Goal: Task Accomplishment & Management: Use online tool/utility

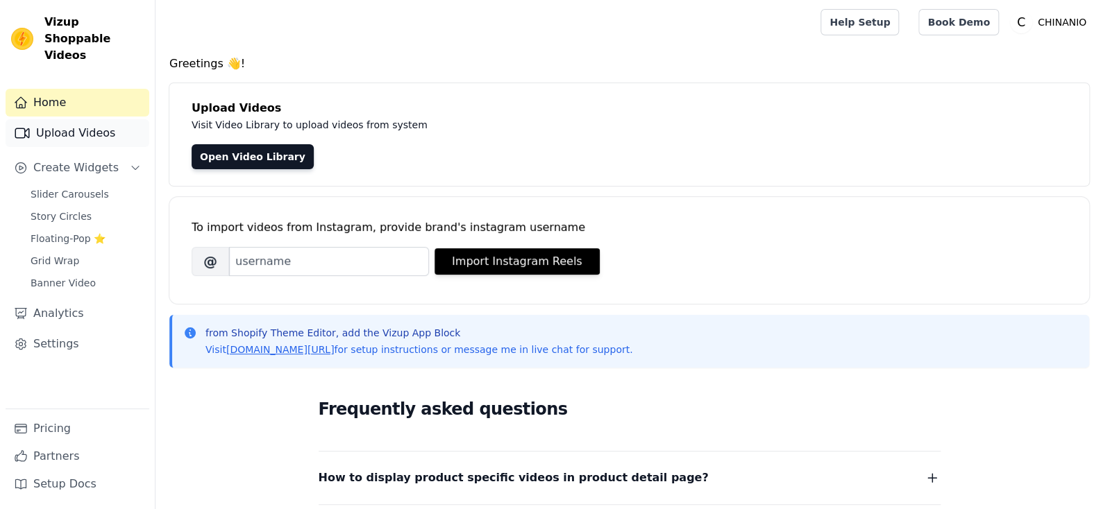
click at [96, 120] on link "Upload Videos" at bounding box center [78, 133] width 144 height 28
click at [115, 119] on link "Upload Videos" at bounding box center [78, 133] width 144 height 28
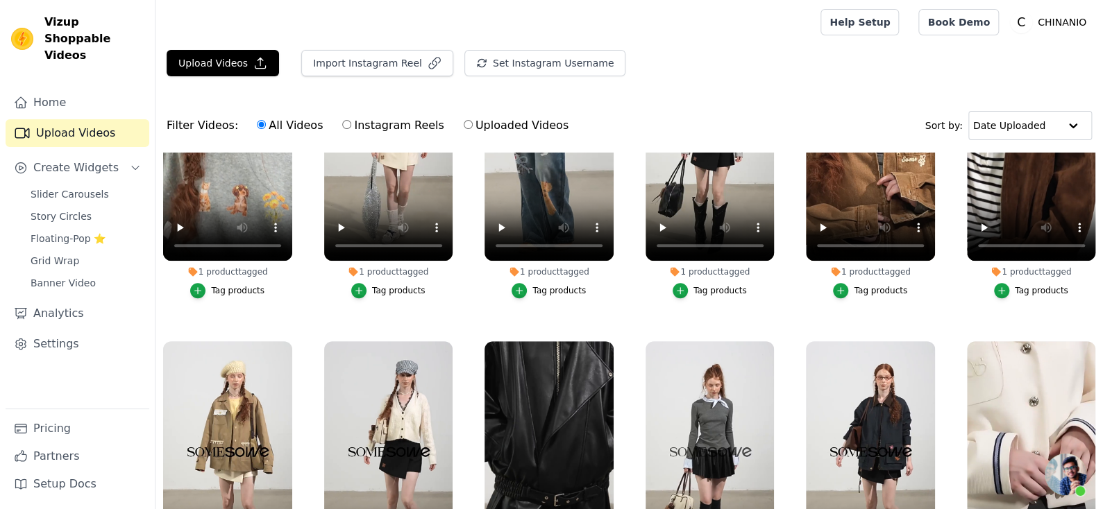
scroll to position [416, 0]
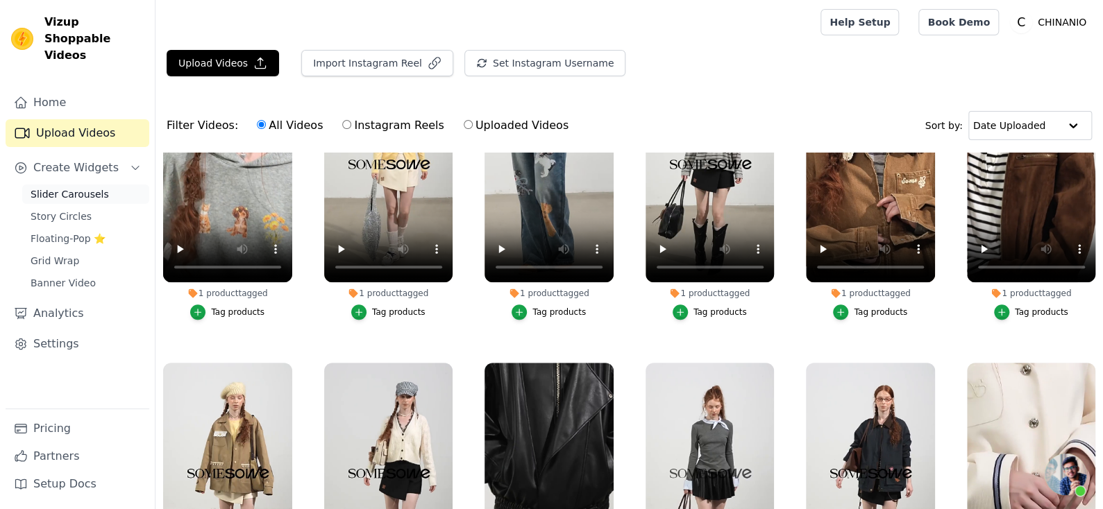
click at [104, 187] on span "Slider Carousels" at bounding box center [70, 194] width 78 height 14
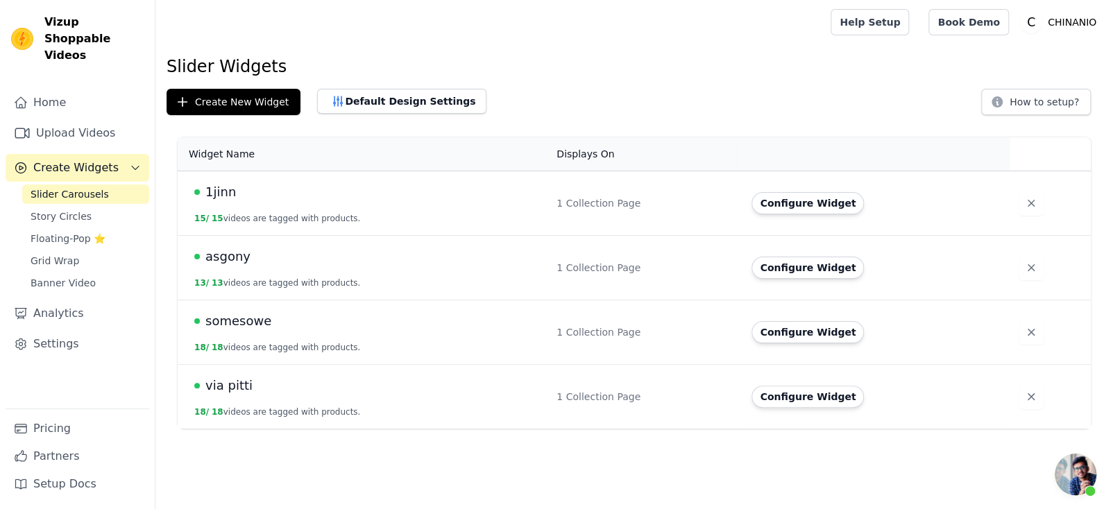
click at [602, 204] on div "1 Collection Page" at bounding box center [646, 203] width 178 height 14
click at [219, 193] on span "1jinn" at bounding box center [220, 192] width 31 height 19
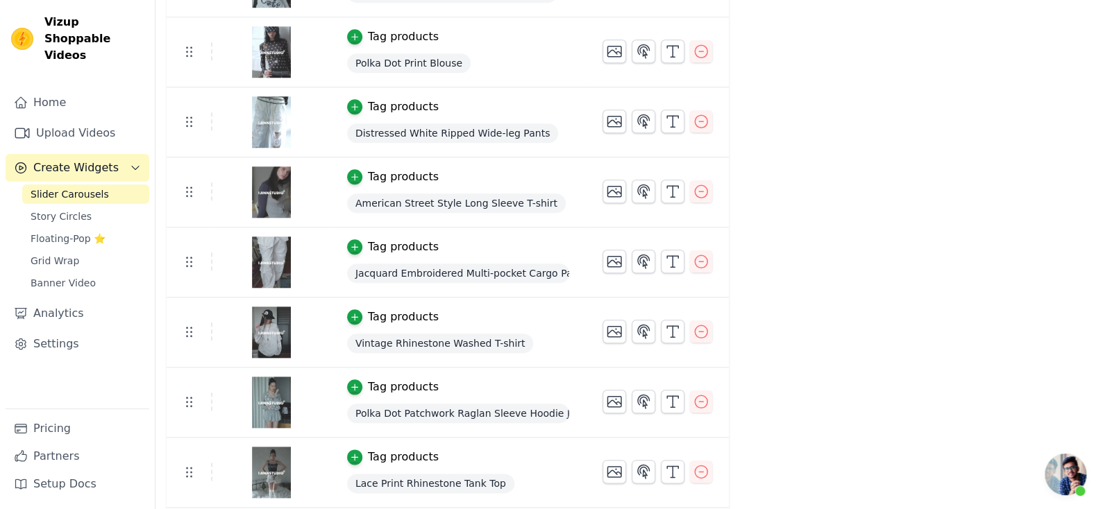
scroll to position [567, 0]
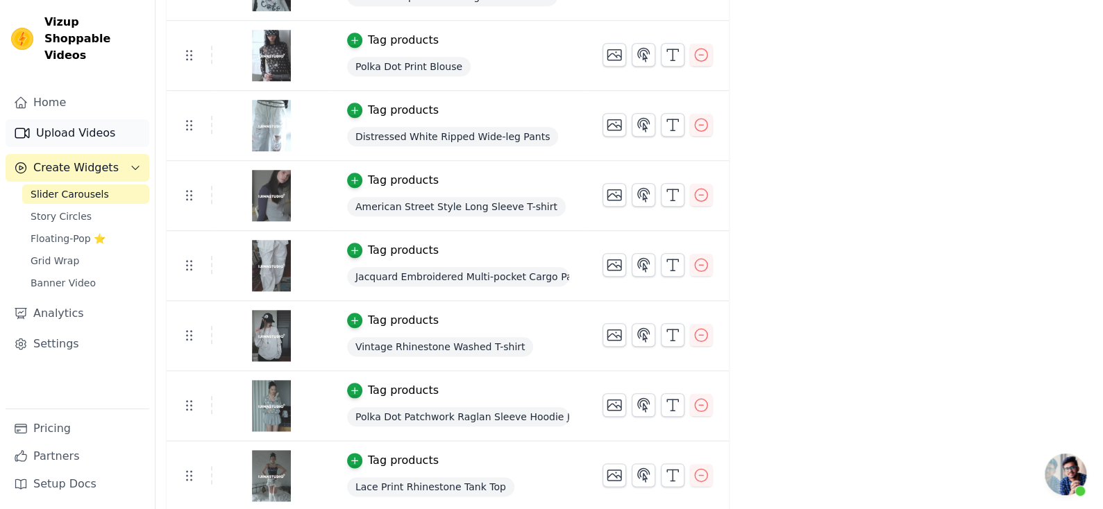
click at [110, 119] on link "Upload Videos" at bounding box center [78, 133] width 144 height 28
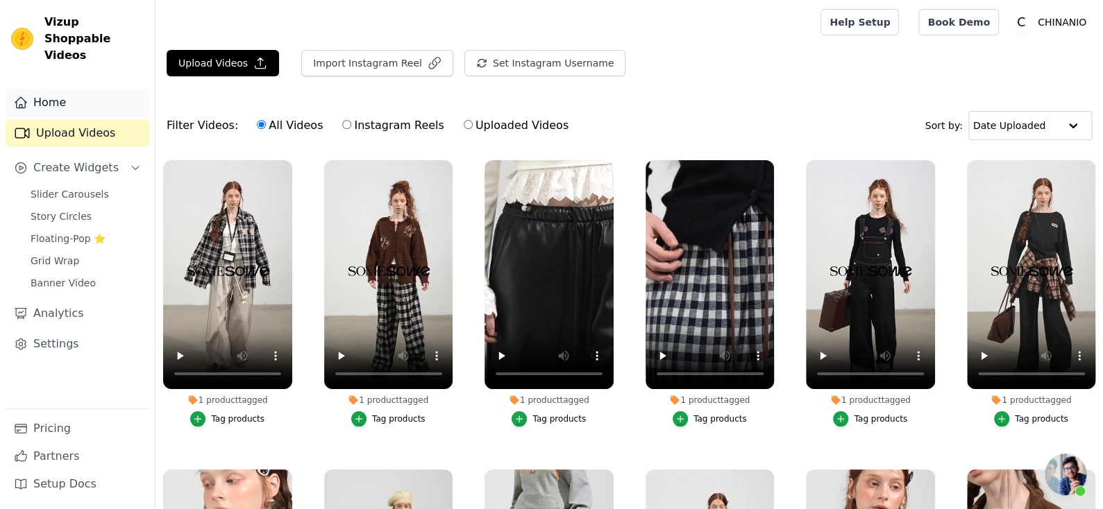
click at [91, 90] on link "Home" at bounding box center [78, 103] width 144 height 28
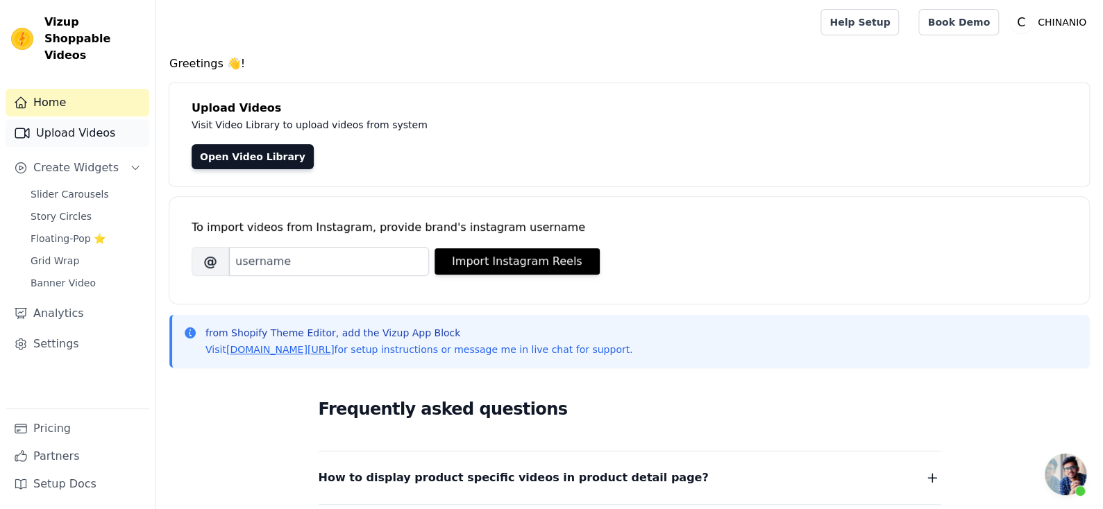
click at [121, 126] on link "Upload Videos" at bounding box center [78, 133] width 144 height 28
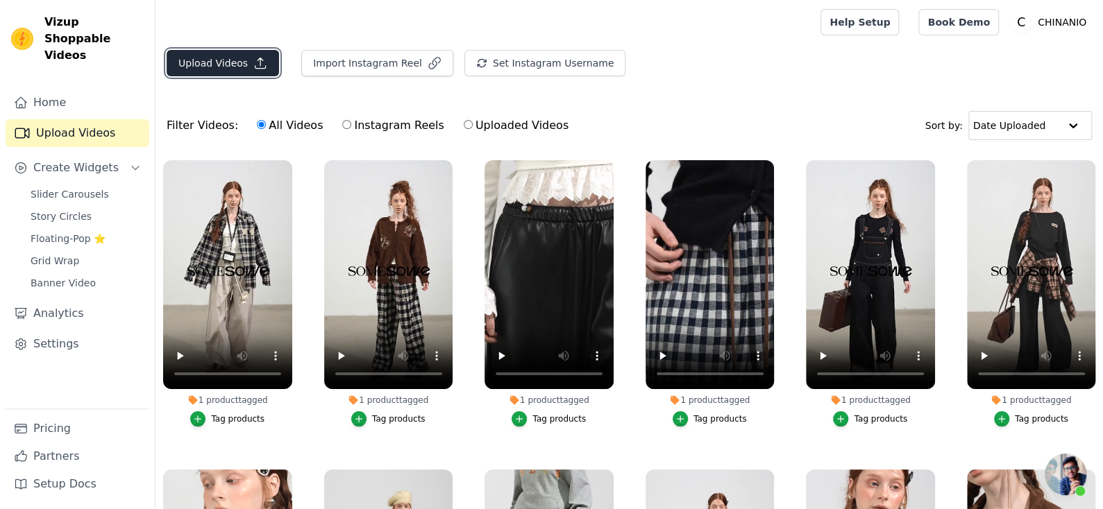
click at [247, 58] on button "Upload Videos" at bounding box center [223, 63] width 112 height 26
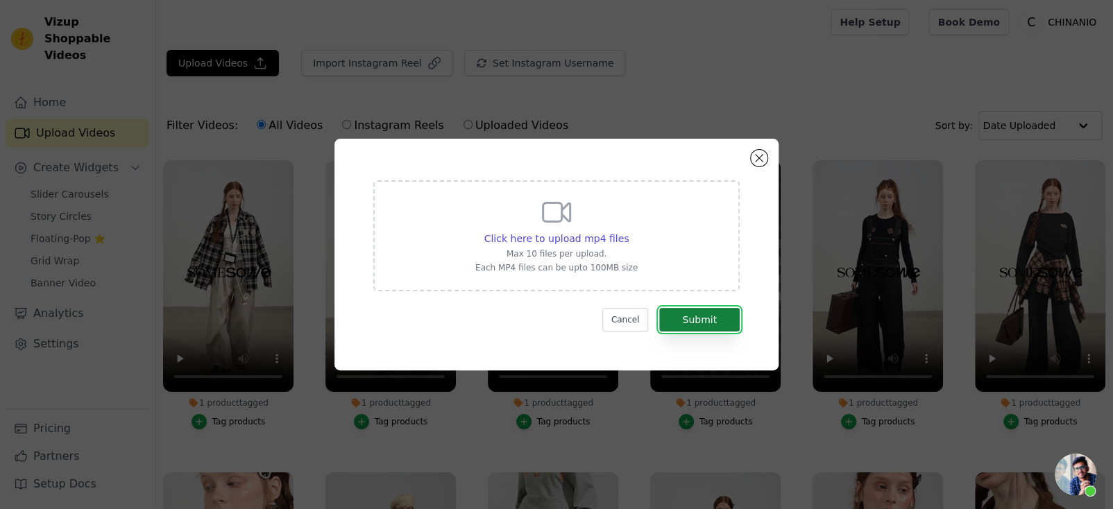
click at [675, 316] on button "Submit" at bounding box center [699, 320] width 81 height 24
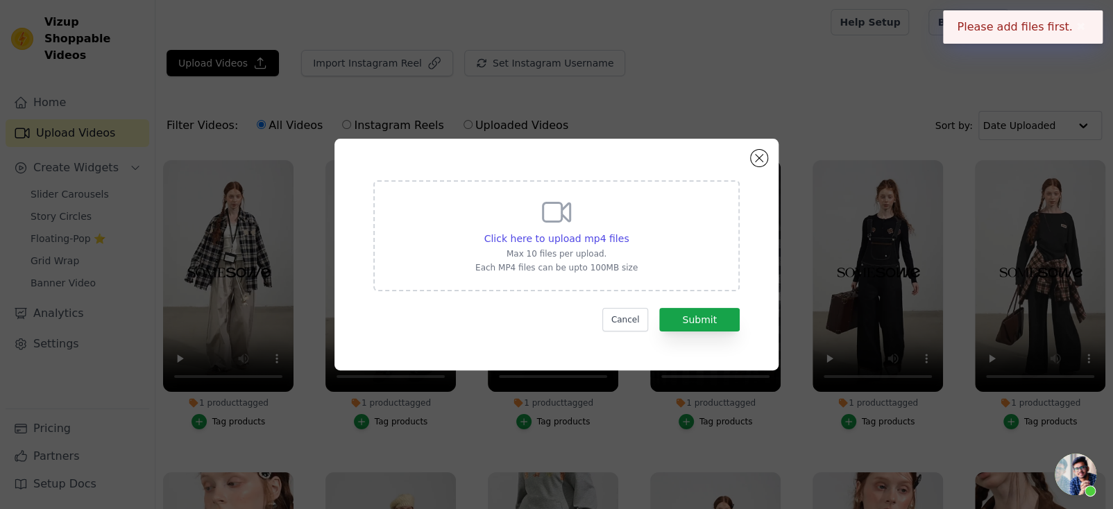
click at [620, 257] on p "Max 10 files per upload." at bounding box center [556, 254] width 162 height 11
click at [628, 232] on input "Click here to upload mp4 files Max 10 files per upload. Each MP4 files can be u…" at bounding box center [628, 231] width 1 height 1
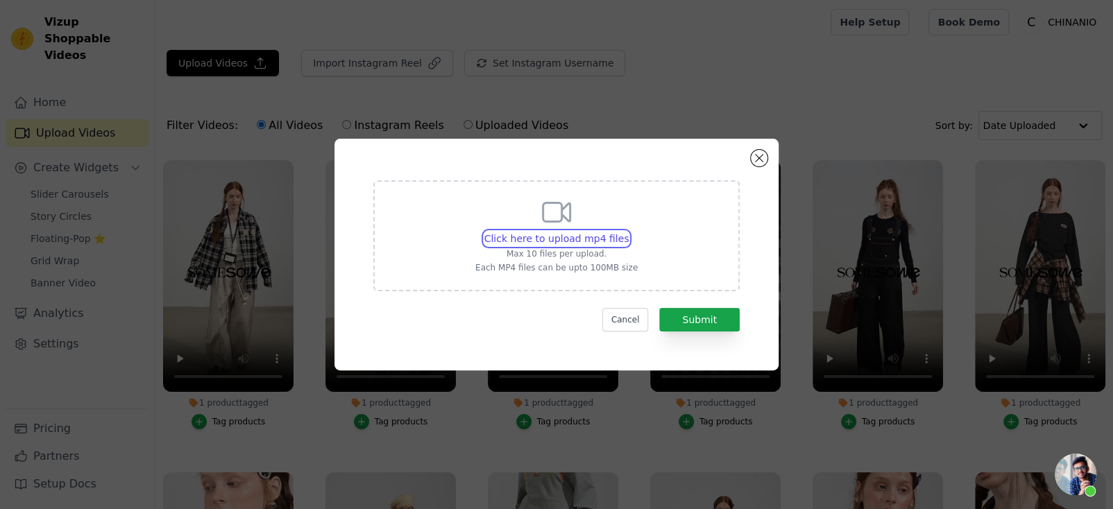
type input "C:\fakepath\1JINN STUDIO 纯色马海毛高领无袖针织背心女收腰显瘦内搭上衣-淘宝网.mp4"
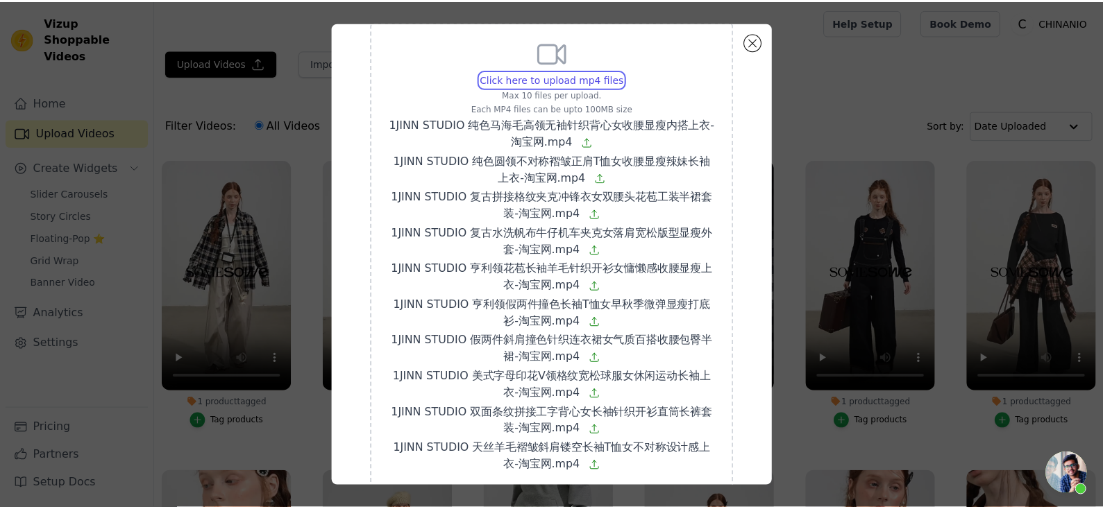
scroll to position [126, 0]
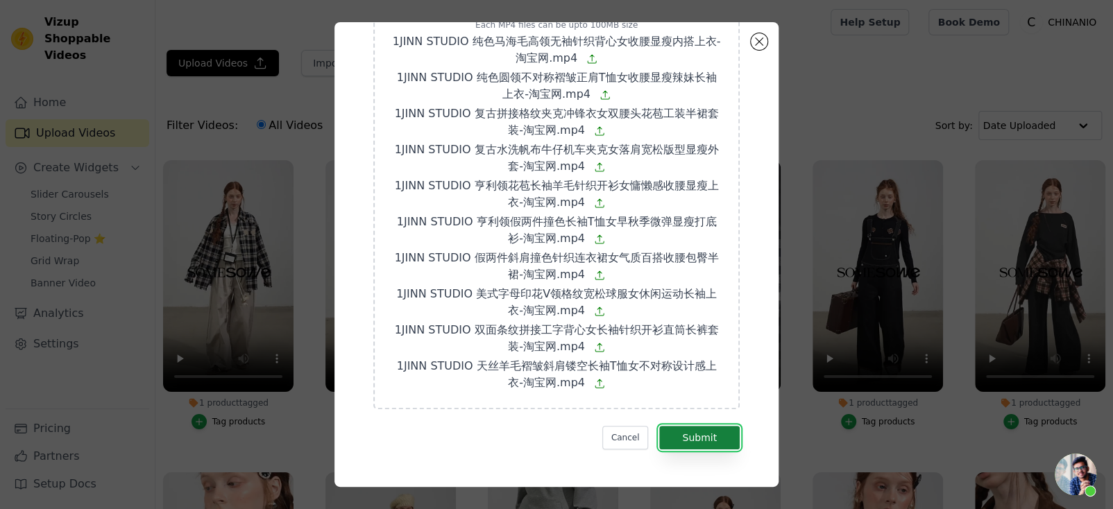
click at [687, 438] on button "Submit" at bounding box center [699, 438] width 81 height 24
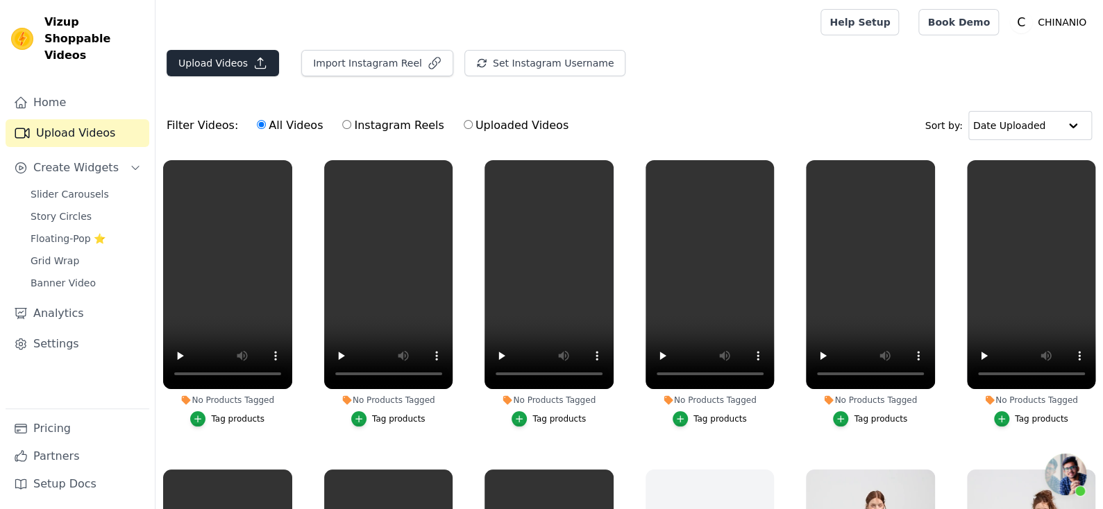
scroll to position [1009, 0]
click at [229, 64] on button "Upload Videos" at bounding box center [223, 63] width 112 height 26
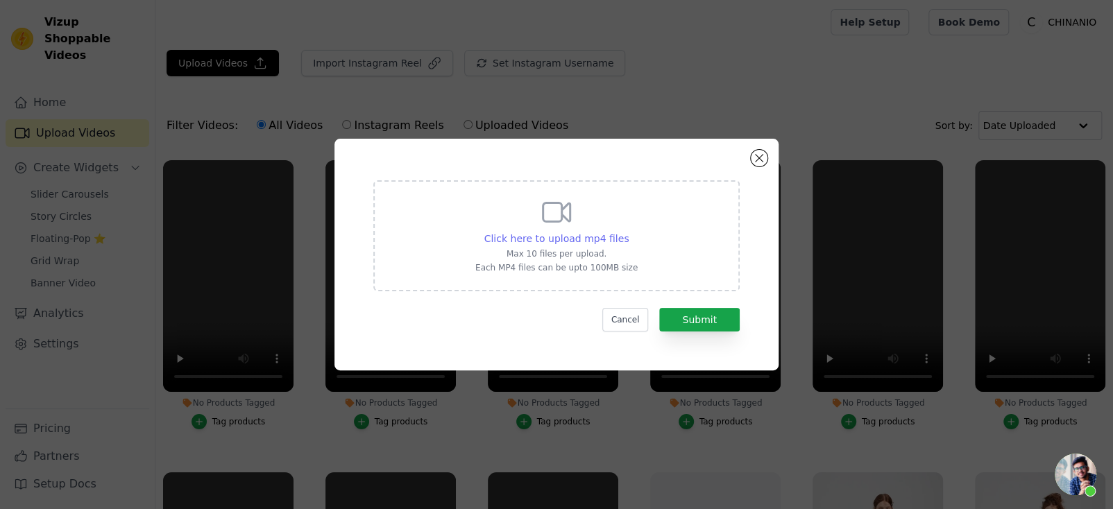
click at [572, 233] on span "Click here to upload mp4 files" at bounding box center [557, 238] width 145 height 11
click at [628, 231] on input "Click here to upload mp4 files Max 10 files per upload. Each MP4 files can be u…" at bounding box center [628, 231] width 1 height 1
type input "C:\fakepath\1JINN STUDIO 慵懒感马海毛条纹拼接长袖衬衫女落肩宽松针织上衣-淘宝网.mp4"
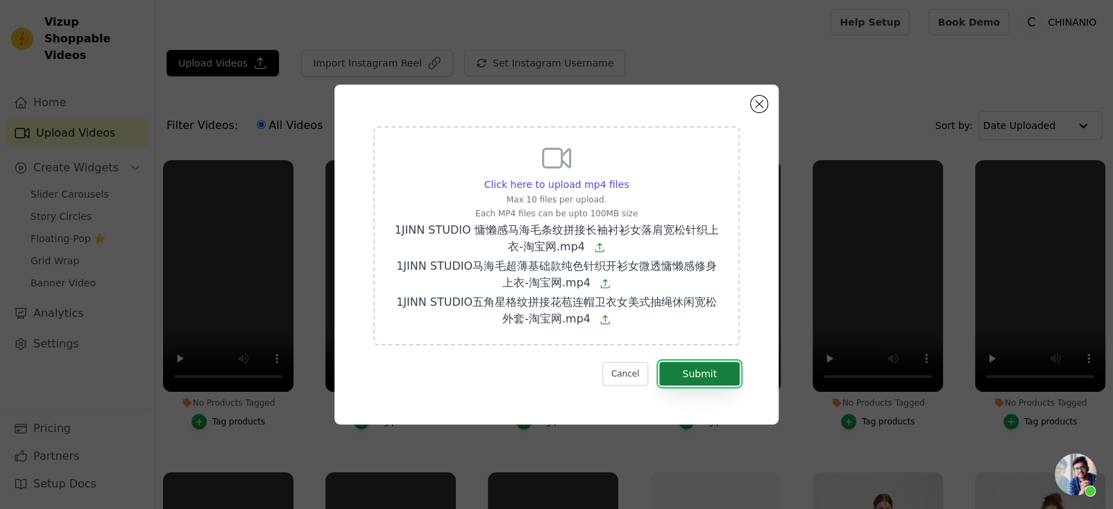
click at [672, 370] on button "Submit" at bounding box center [699, 374] width 81 height 24
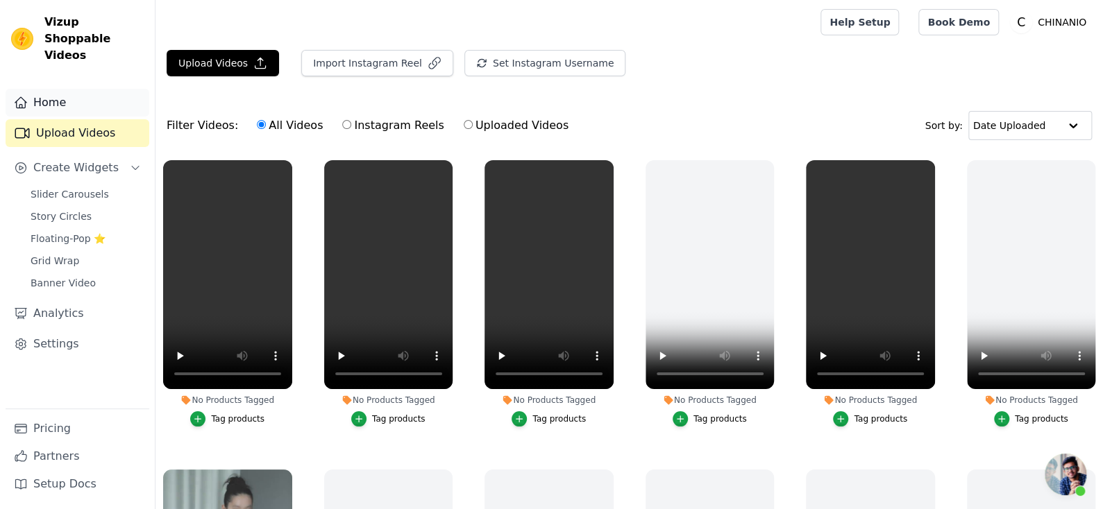
click at [87, 89] on link "Home" at bounding box center [78, 103] width 144 height 28
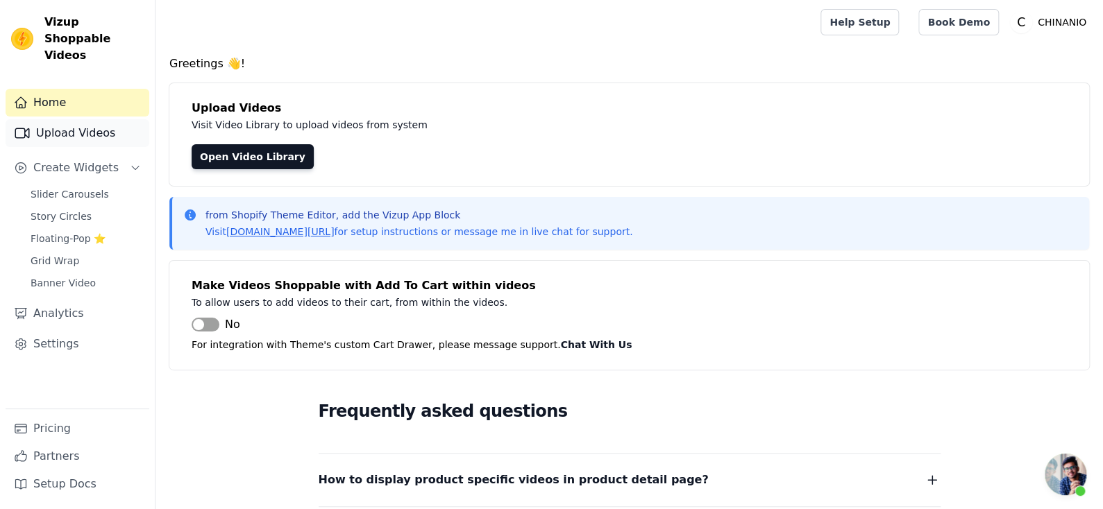
click at [87, 119] on link "Upload Videos" at bounding box center [78, 133] width 144 height 28
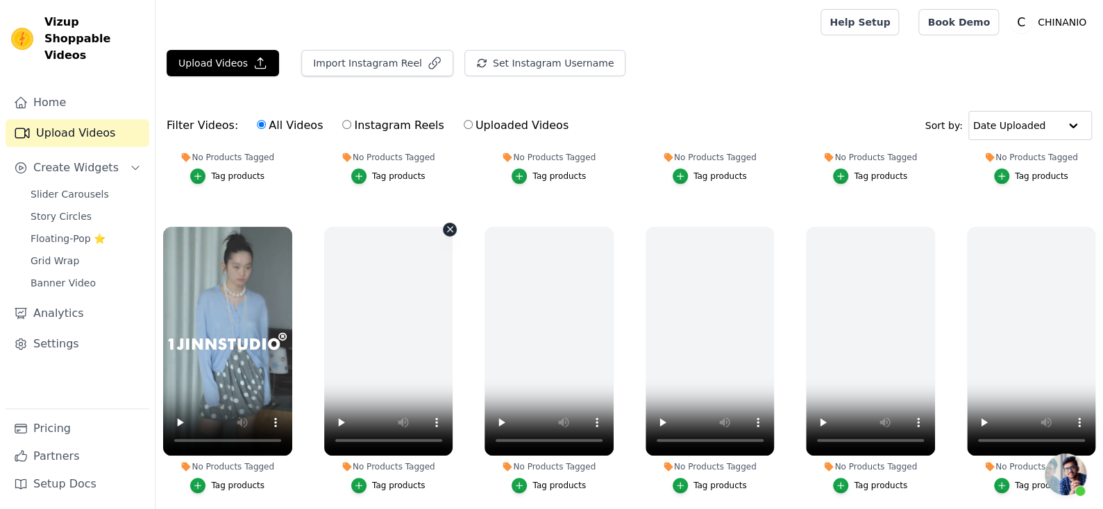
scroll to position [277, 0]
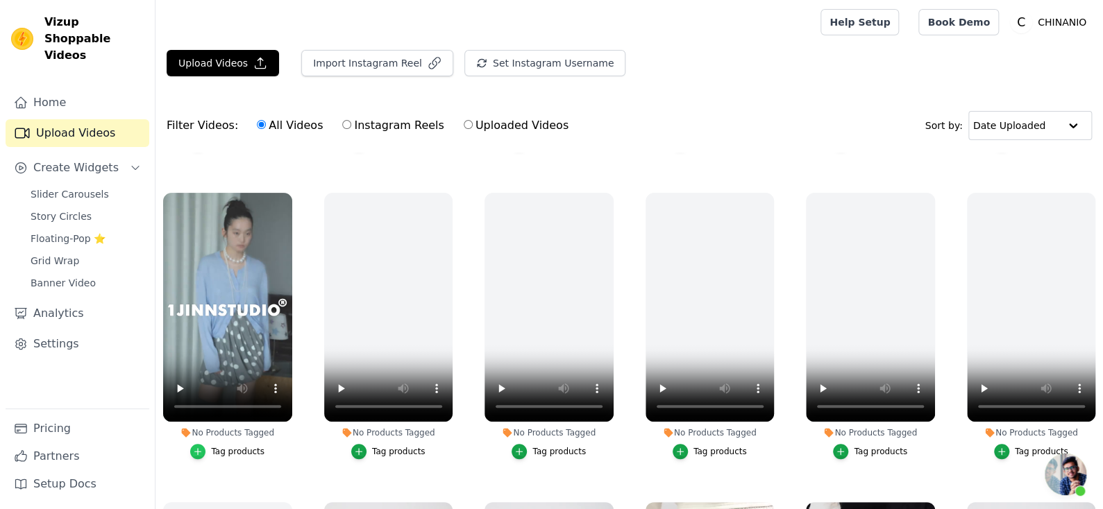
click at [196, 451] on icon "button" at bounding box center [198, 452] width 10 height 10
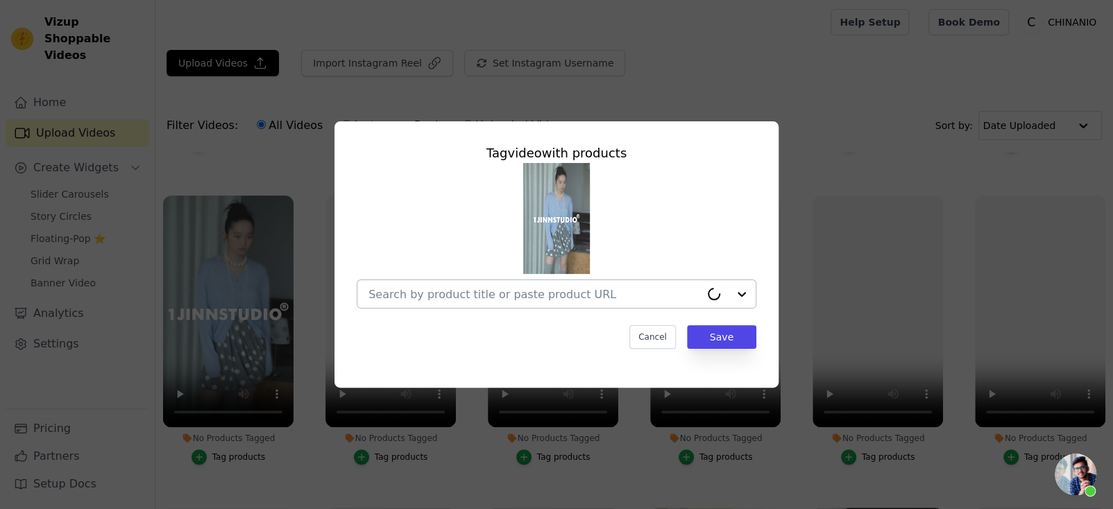
click at [479, 293] on input "No Products Tagged Tag video with products Cancel Save Tag products" at bounding box center [535, 294] width 332 height 13
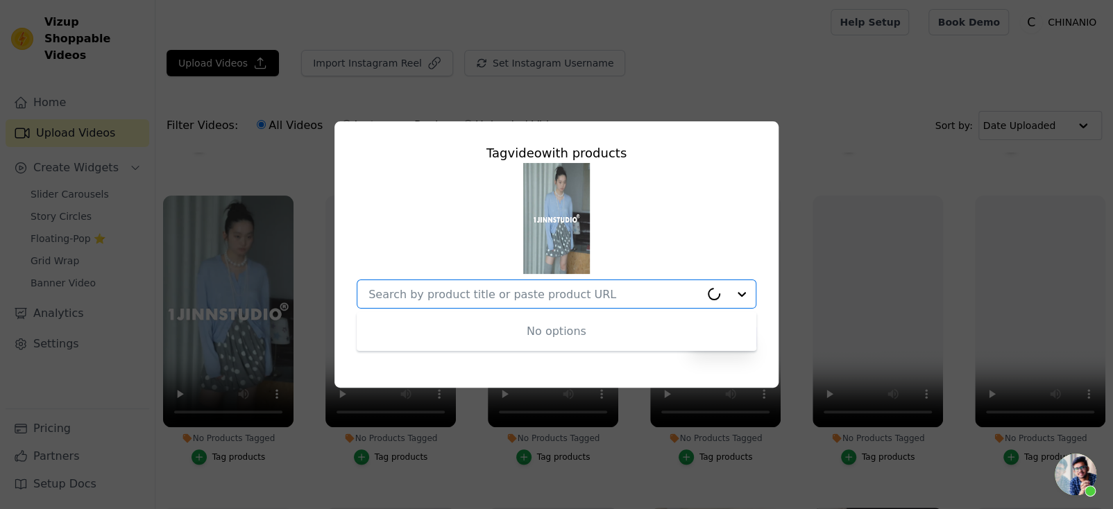
paste input "Solid Balloon Hem Wool Cardigan"
type input "Solid Balloon Hem Wool Cardigan"
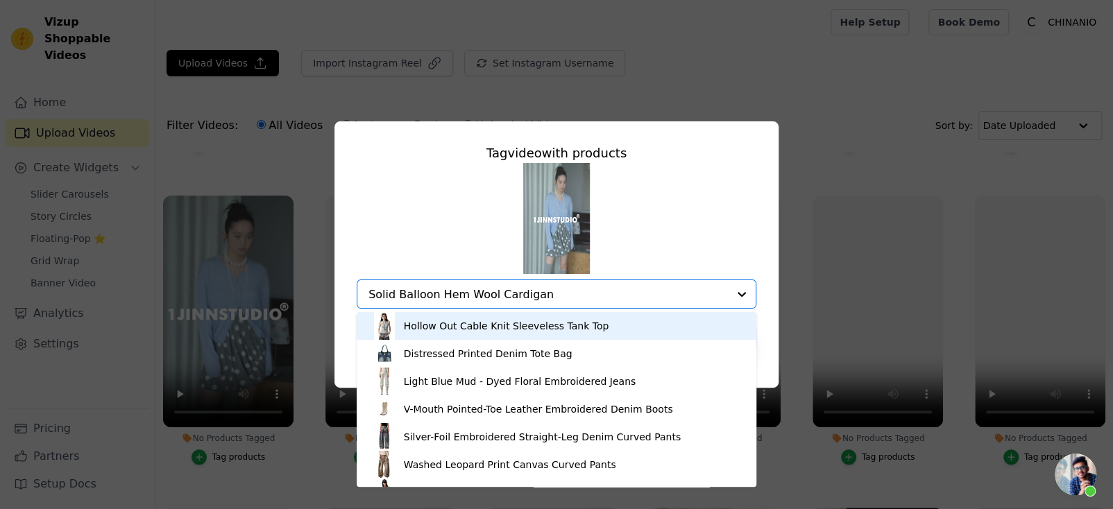
click at [593, 326] on div "Hollow Out Cable Knit Sleeveless Tank Top" at bounding box center [506, 326] width 205 height 14
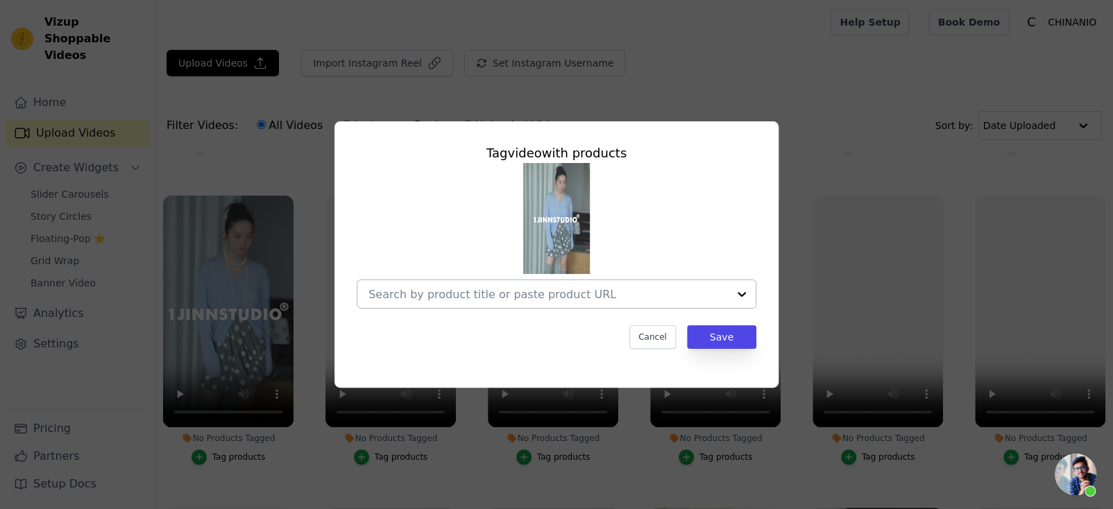
click at [584, 293] on input "No Products Tagged Tag video with products Cancel Save Tag products" at bounding box center [549, 294] width 360 height 13
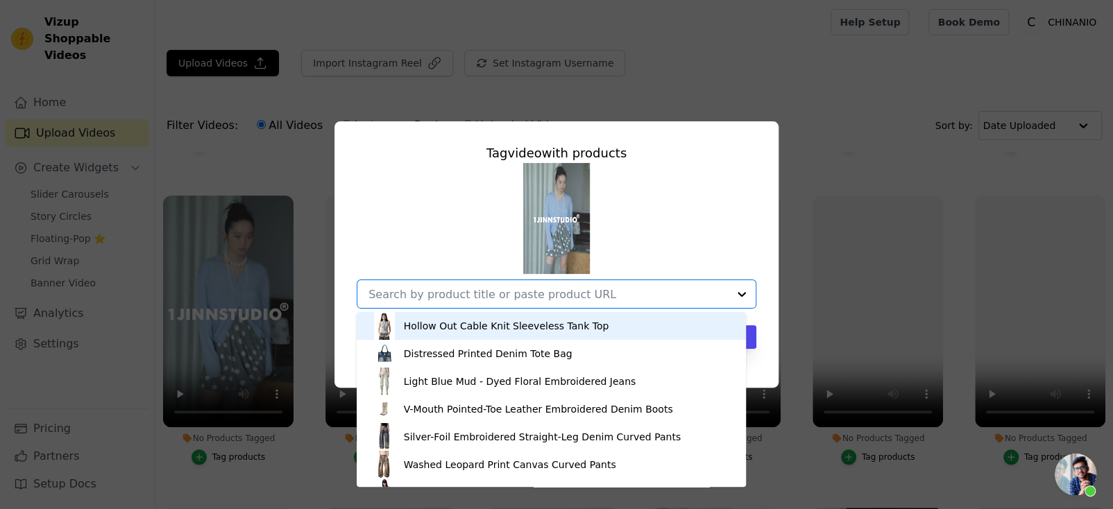
paste input "Solid Balloon Hem Wool Cardigan"
type input "Solid Balloon Hem Wool Cardigan"
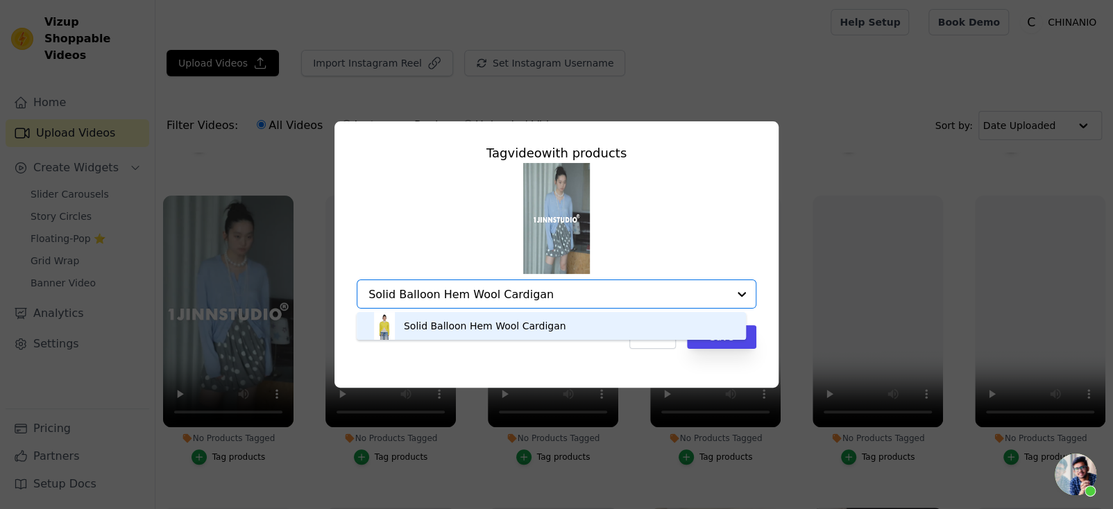
click at [570, 289] on input "Solid Balloon Hem Wool Cardigan" at bounding box center [549, 294] width 360 height 13
click at [566, 290] on input "Solid Balloon Hem Wool Cardigan" at bounding box center [549, 294] width 360 height 13
click at [408, 299] on input "Solid Balloon Hem Wool Cardigan" at bounding box center [549, 294] width 360 height 13
click at [400, 294] on input "Solid Balloon Hem Wool Cardigan" at bounding box center [549, 294] width 360 height 13
click at [410, 332] on div "Solid Balloon Hem Wool Cardigan" at bounding box center [485, 326] width 162 height 14
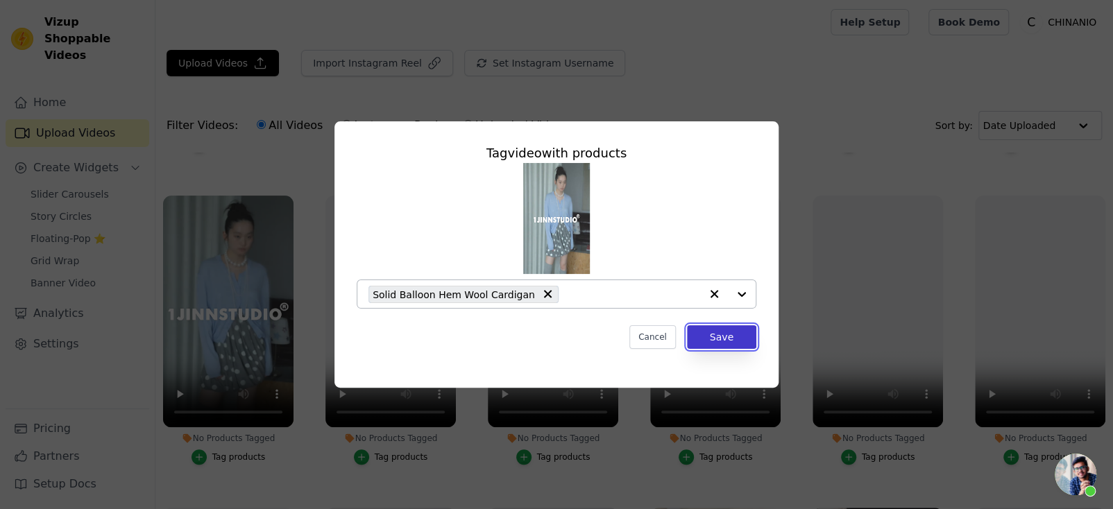
click at [723, 344] on button "Save" at bounding box center [721, 338] width 69 height 24
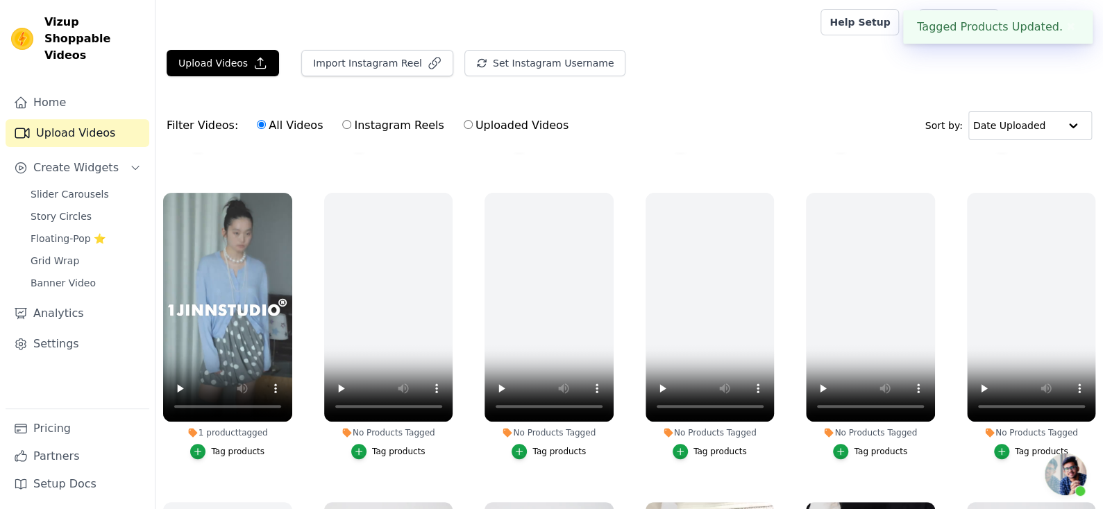
click at [198, 428] on div "1 product tagged" at bounding box center [227, 433] width 129 height 11
click at [200, 447] on icon "button" at bounding box center [198, 452] width 10 height 10
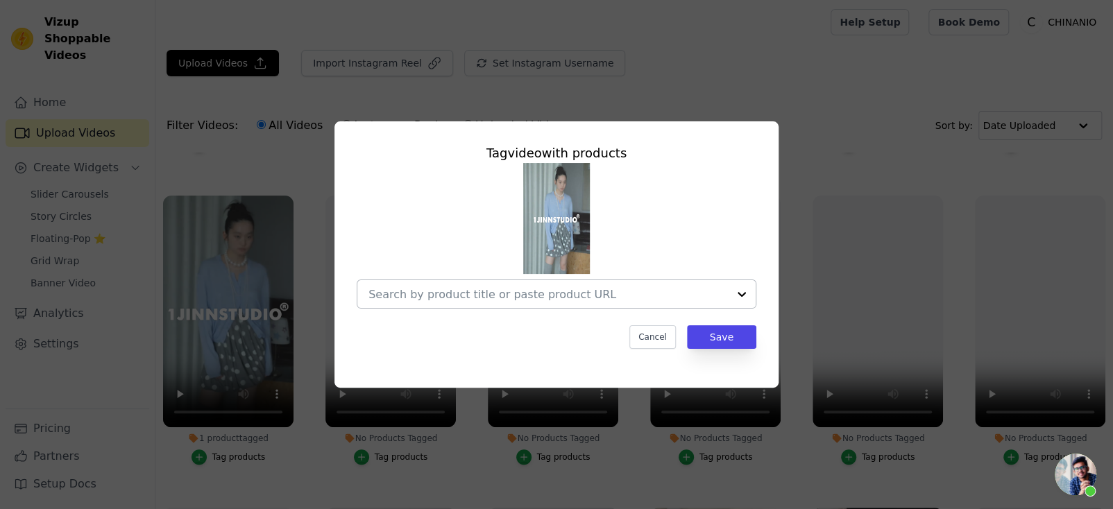
click at [553, 294] on input "1 product tagged Tag video with products Cancel Save Tag products" at bounding box center [549, 294] width 360 height 13
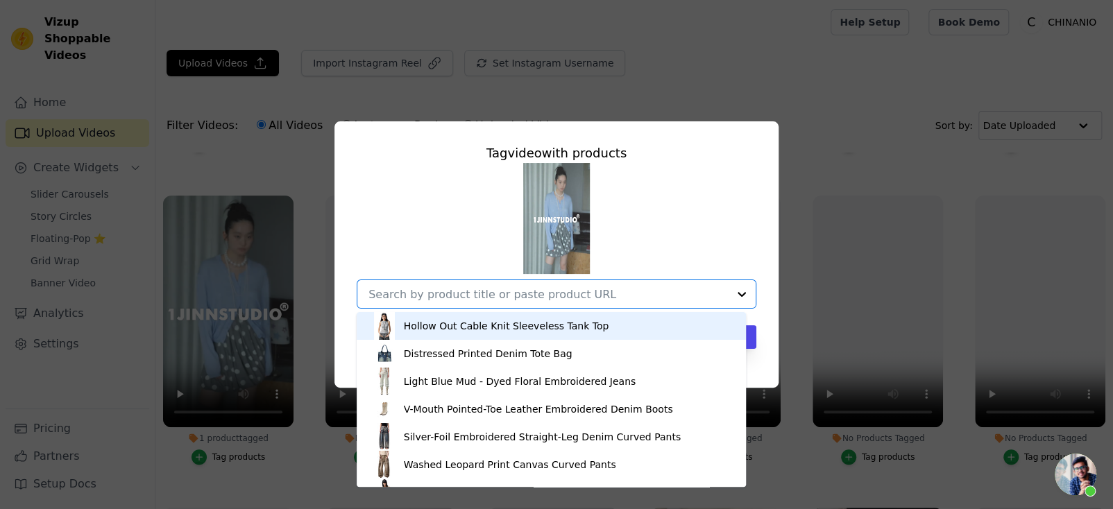
type input "v"
paste input "Solid Balloon Hem Wool Cardigan"
type input "Solid Balloon Hem Wool Cardigan"
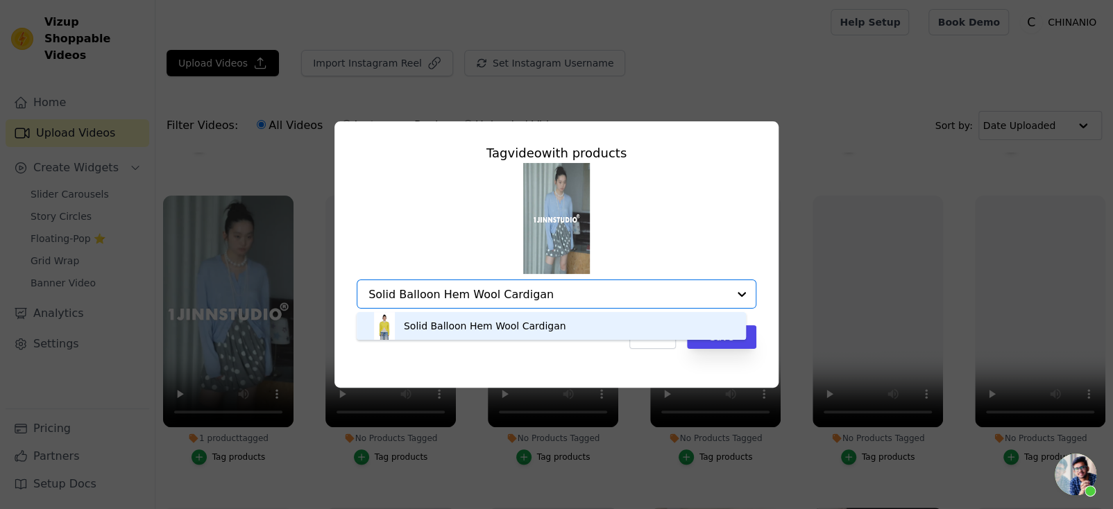
click at [541, 327] on div "Solid Balloon Hem Wool Cardigan" at bounding box center [485, 326] width 162 height 14
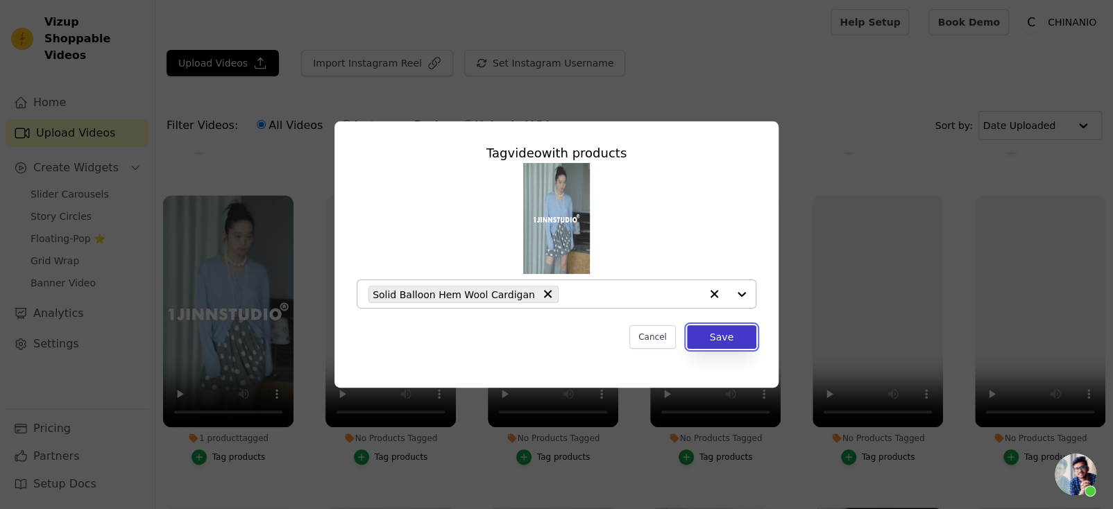
click at [705, 333] on button "Save" at bounding box center [721, 338] width 69 height 24
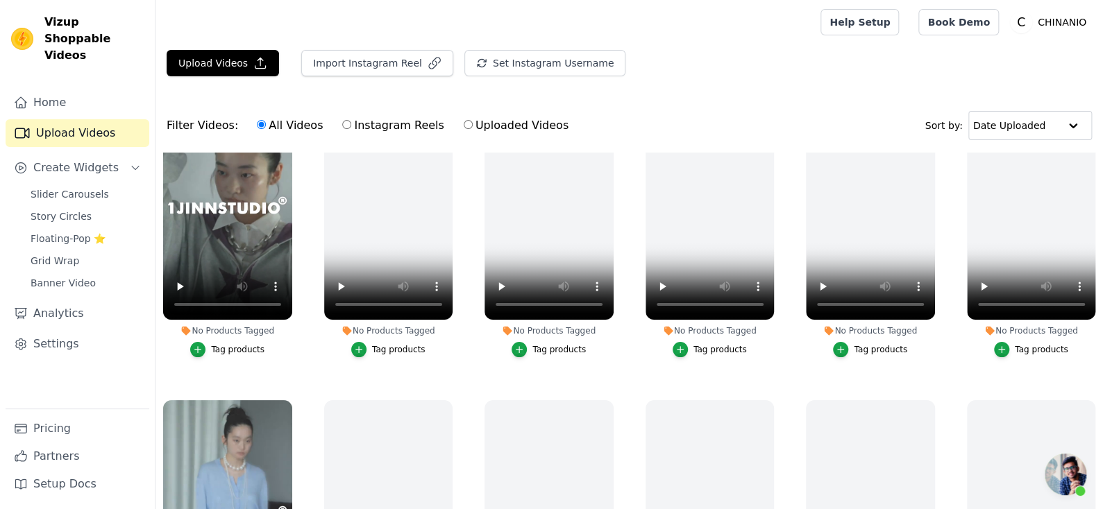
scroll to position [0, 0]
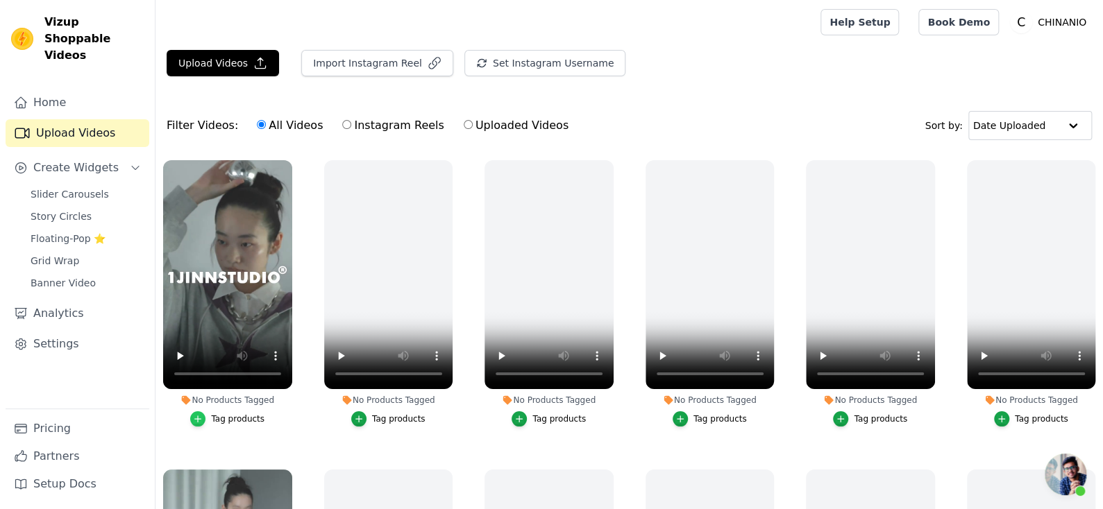
click at [197, 420] on icon "button" at bounding box center [198, 419] width 10 height 10
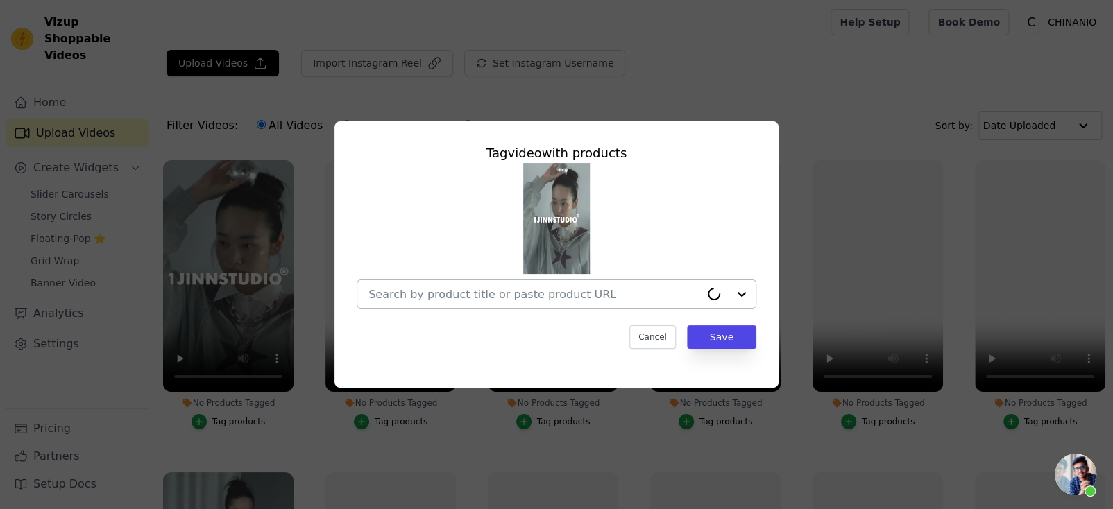
click at [571, 294] on input "No Products Tagged Tag video with products Cancel Save Tag products" at bounding box center [535, 294] width 332 height 13
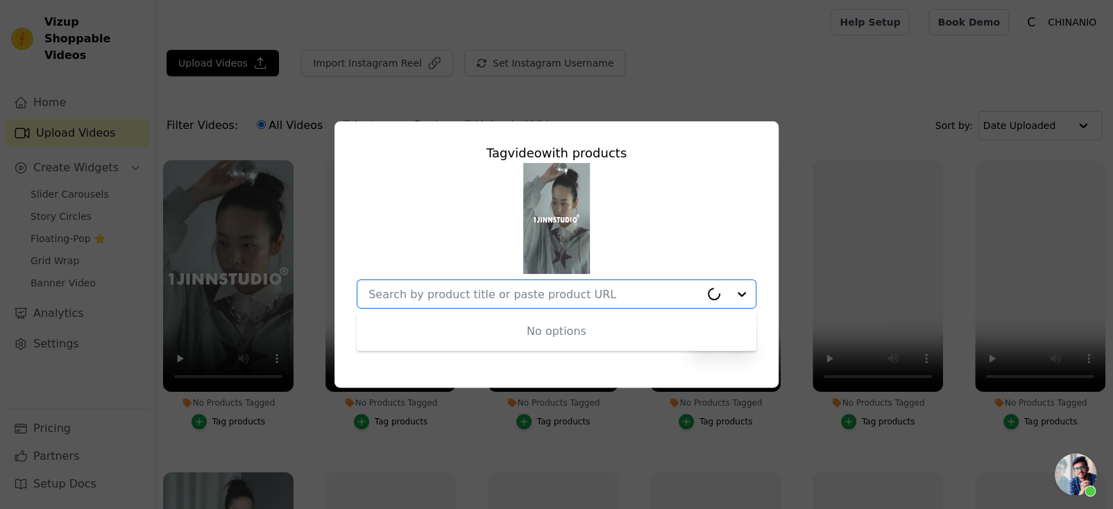
paste input "Oversized Star Panel Balloon Hem Hoodie"
type input "Oversized Star Panel Balloon Hem Hoodie"
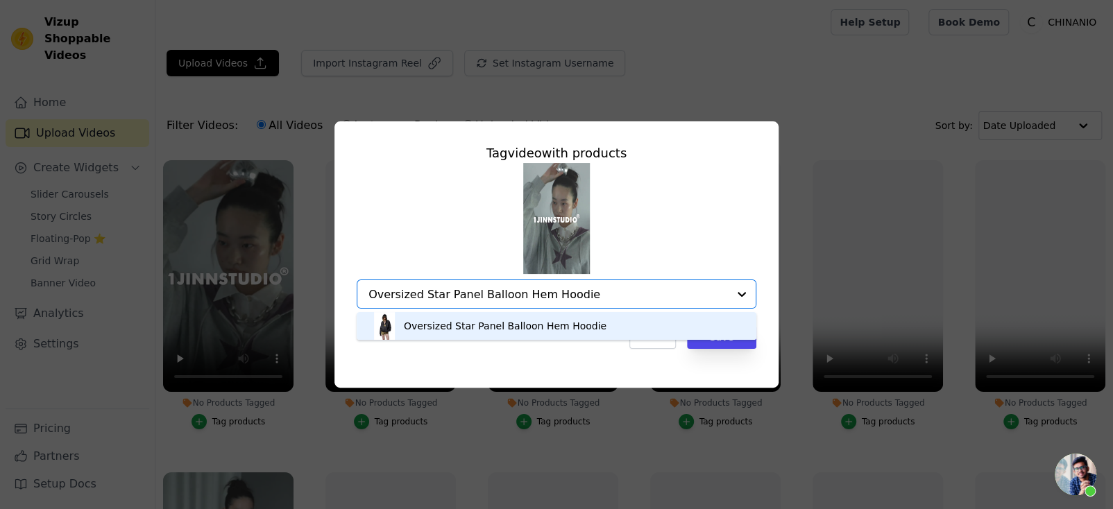
click at [635, 326] on div "Oversized Star Panel Balloon Hem Hoodie" at bounding box center [557, 326] width 372 height 28
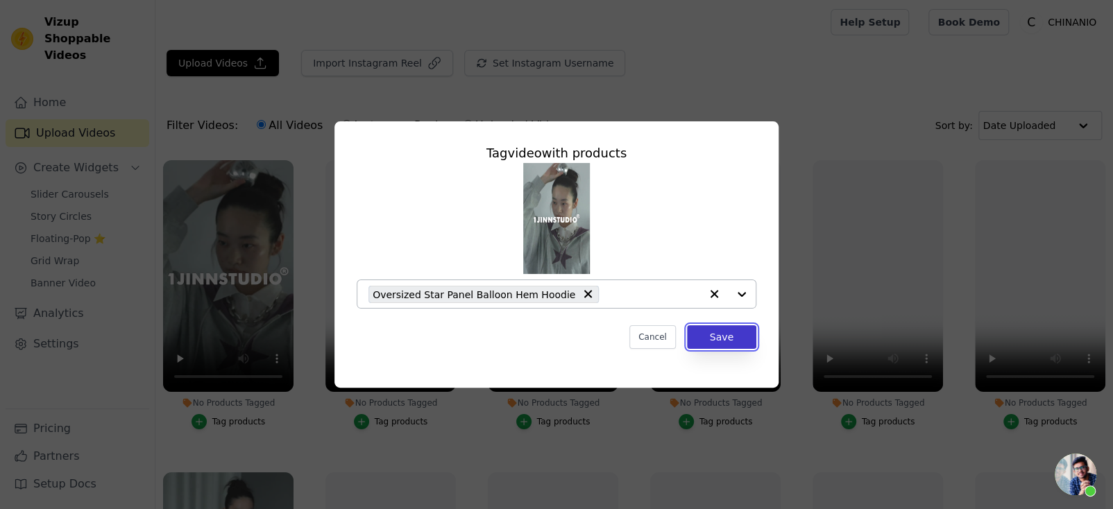
click at [736, 339] on button "Save" at bounding box center [721, 338] width 69 height 24
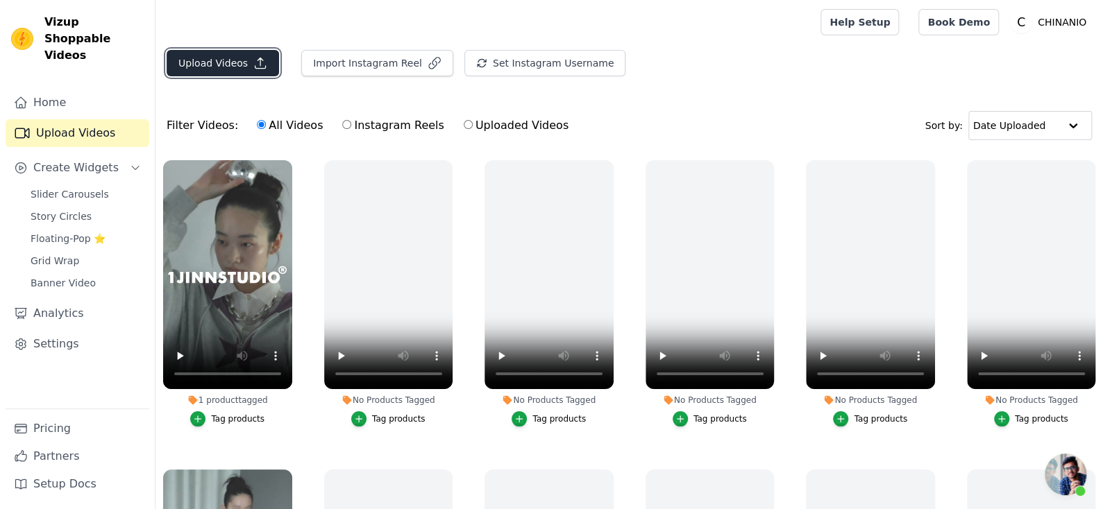
click at [250, 71] on button "Upload Videos" at bounding box center [223, 63] width 112 height 26
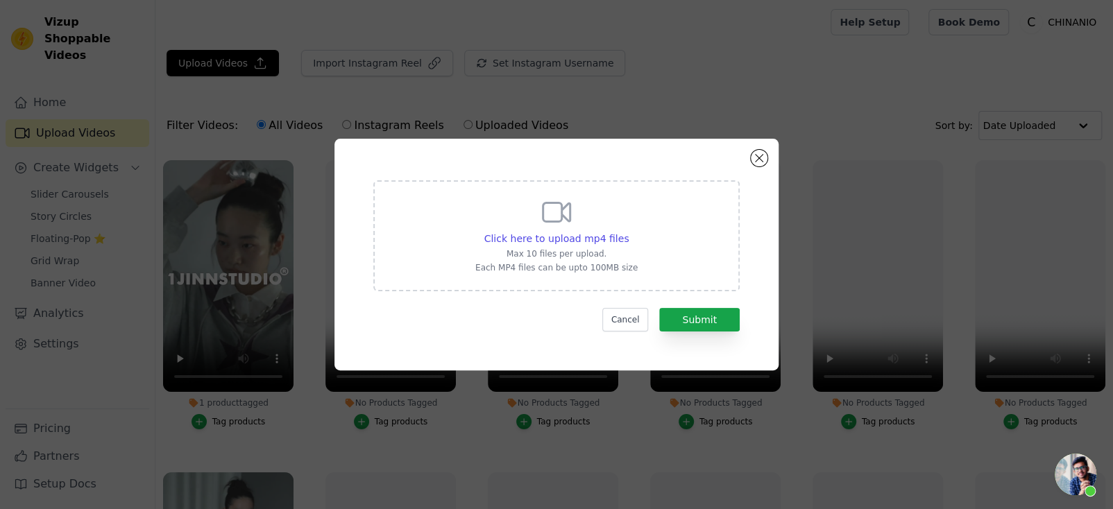
click at [553, 225] on icon at bounding box center [556, 212] width 33 height 33
click at [628, 231] on input "Click here to upload mp4 files Max 10 files per upload. Each MP4 files can be u…" at bounding box center [628, 231] width 1 height 1
click at [605, 241] on span "Click here to upload mp4 files" at bounding box center [557, 238] width 145 height 11
click at [628, 232] on input "Click here to upload mp4 files Max 10 files per upload. Each MP4 files can be u…" at bounding box center [628, 231] width 1 height 1
type input "C:\fakepath\1JINN STUDIO 复古拼接格纹夹克冲锋衣女双腰头花苞工装半裙套装-淘宝网.mp4"
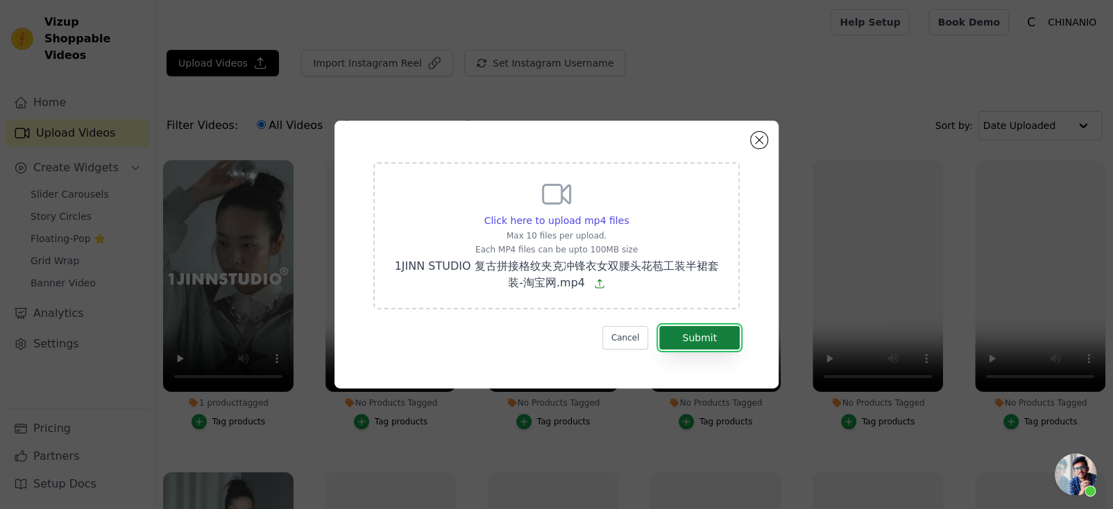
click at [688, 336] on button "Submit" at bounding box center [699, 338] width 81 height 24
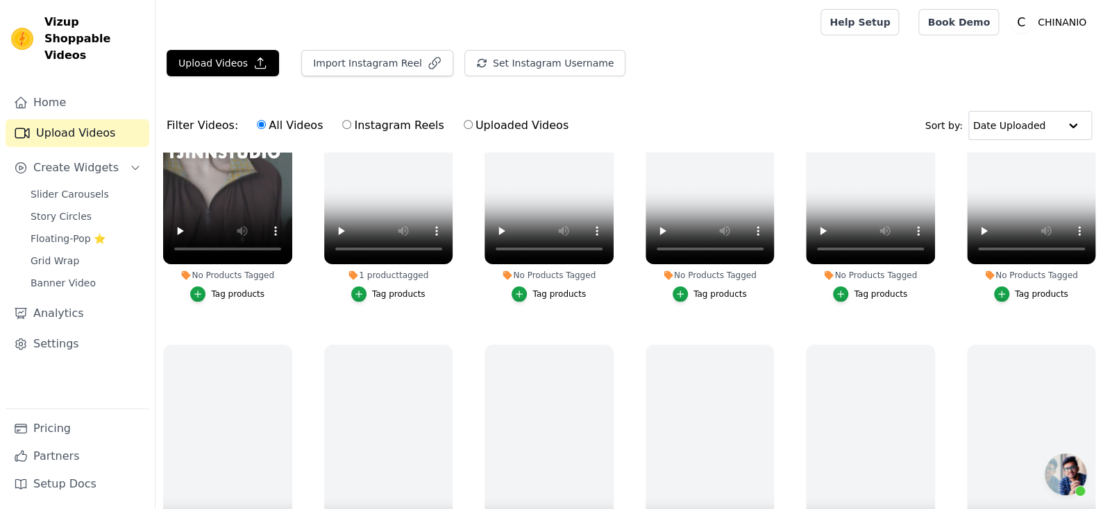
scroll to position [69, 0]
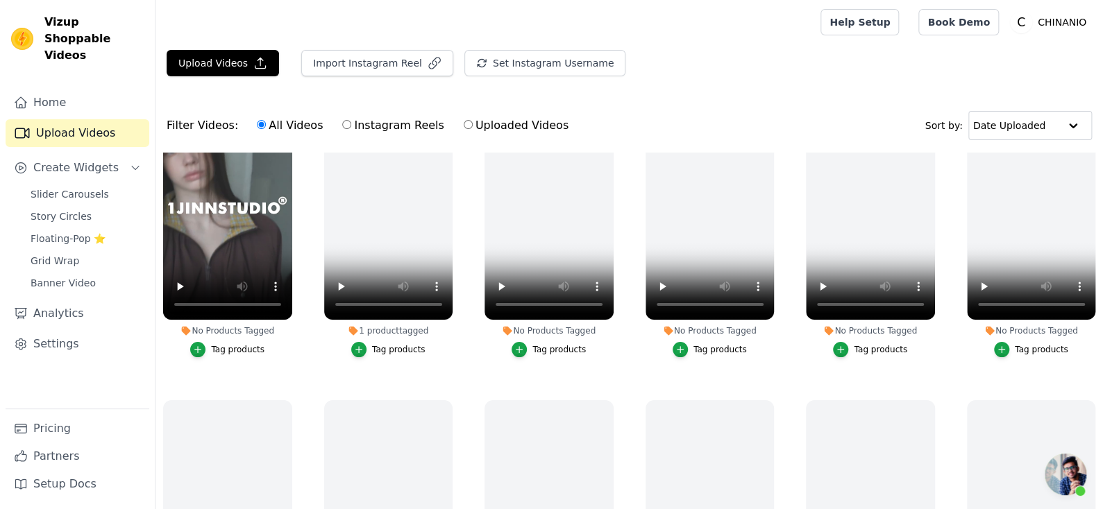
click at [294, 368] on ul "No Products Tagged Tag products 1 product tagged Tag products No Products Tagge…" at bounding box center [628, 385] width 947 height 465
click at [294, 367] on div "No Products Tagged Tag products" at bounding box center [227, 226] width 144 height 287
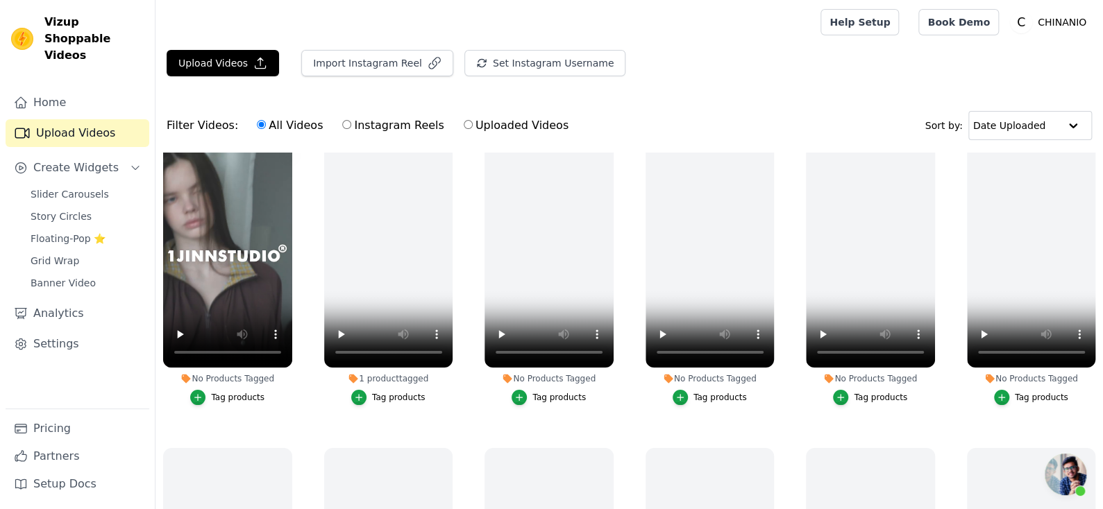
scroll to position [0, 0]
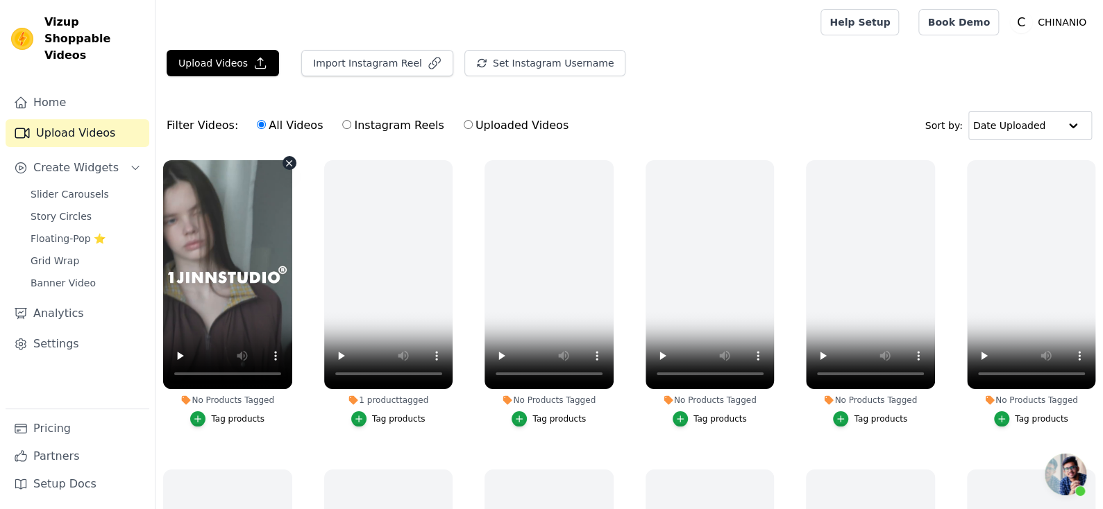
click at [287, 164] on icon "button" at bounding box center [290, 163] width 6 height 6
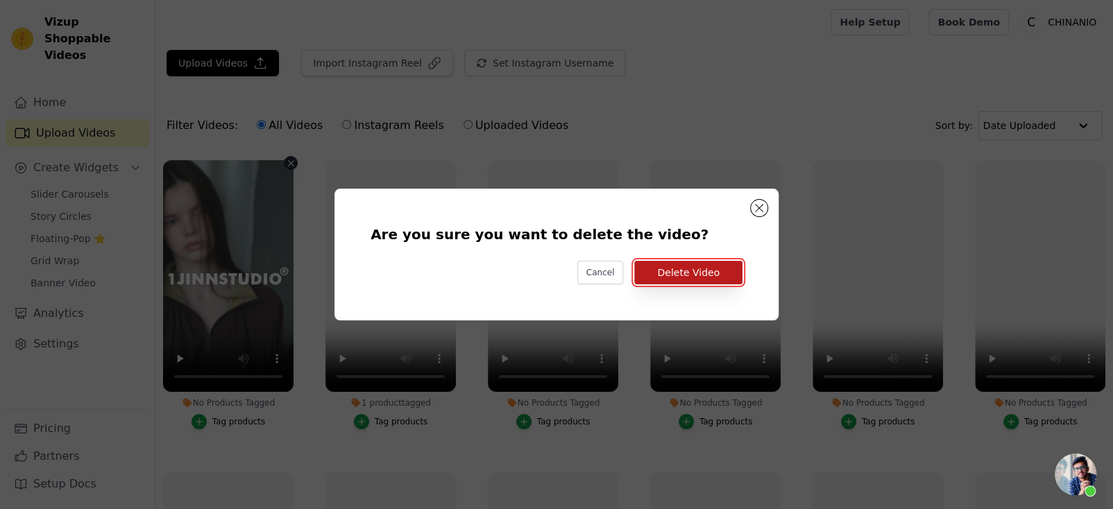
click at [686, 277] on button "Delete Video" at bounding box center [688, 273] width 108 height 24
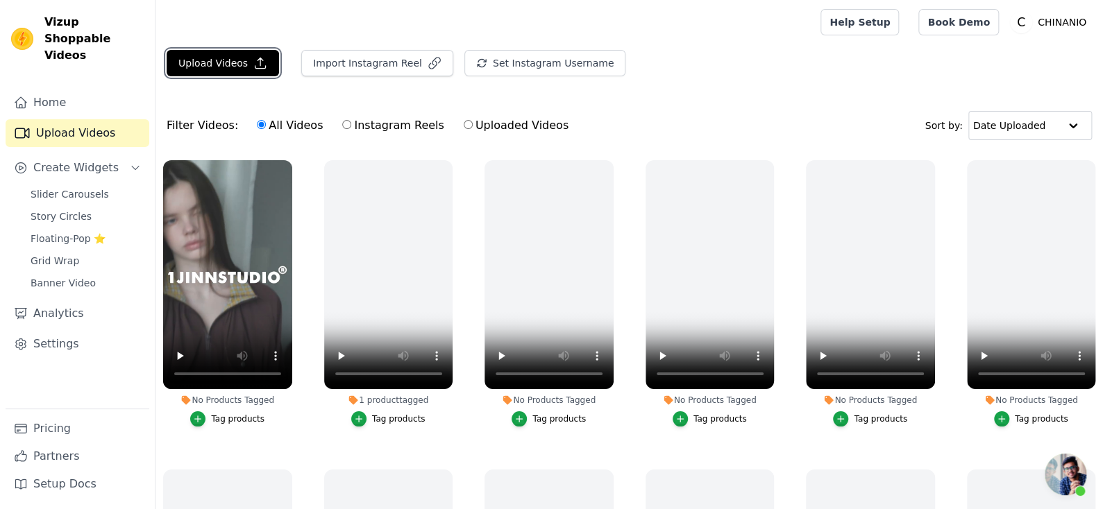
click at [237, 58] on button "Upload Videos" at bounding box center [223, 63] width 112 height 26
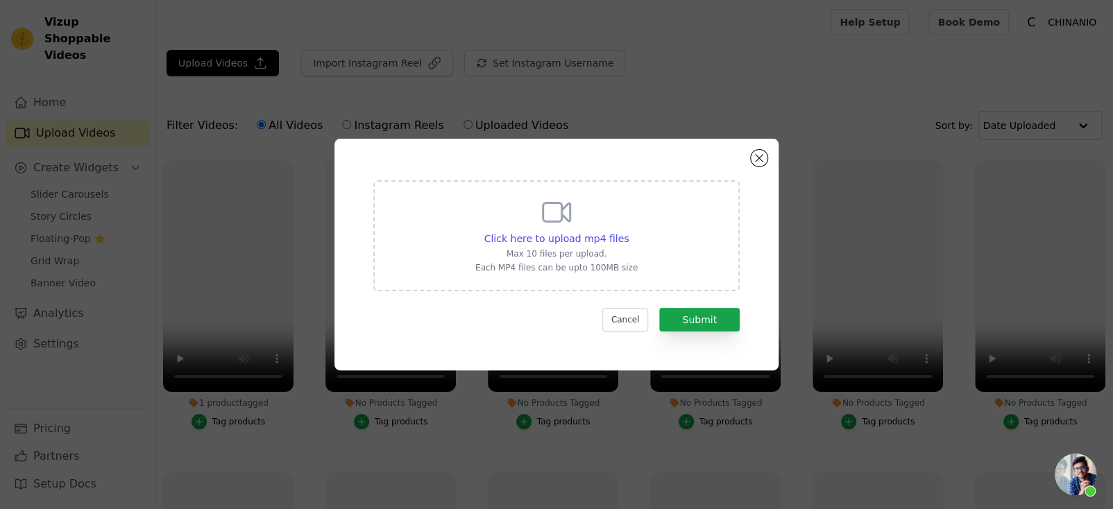
click at [573, 251] on p "Max 10 files per upload." at bounding box center [556, 254] width 162 height 11
click at [628, 232] on input "Click here to upload mp4 files Max 10 files per upload. Each MP4 files can be u…" at bounding box center [628, 231] width 1 height 1
type input "C:\fakepath\1JINN STUDIO 复古格纹条纹宽松居家短裤女可外穿休闲百搭睡裤-淘宝网.mp4"
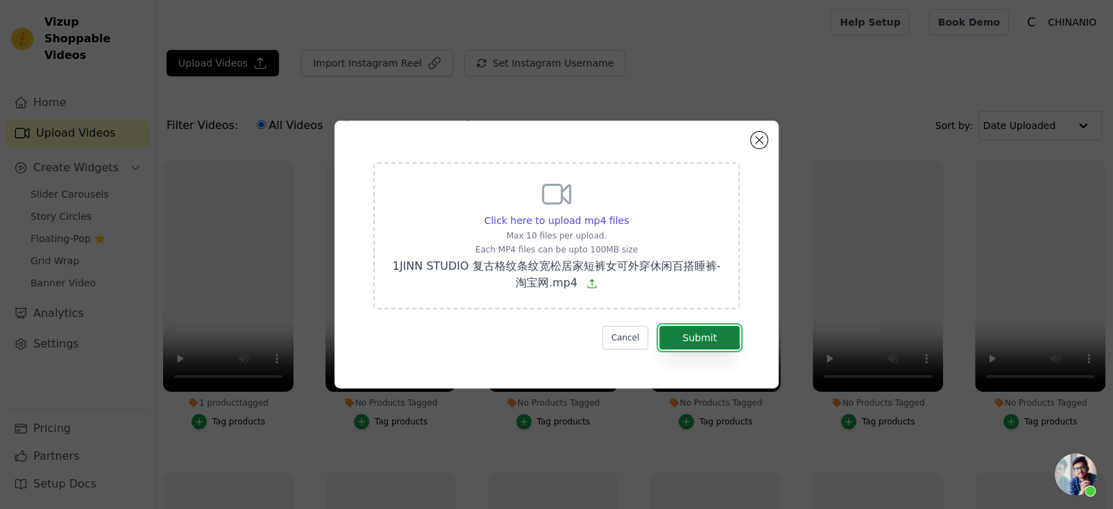
click at [691, 331] on button "Submit" at bounding box center [699, 338] width 81 height 24
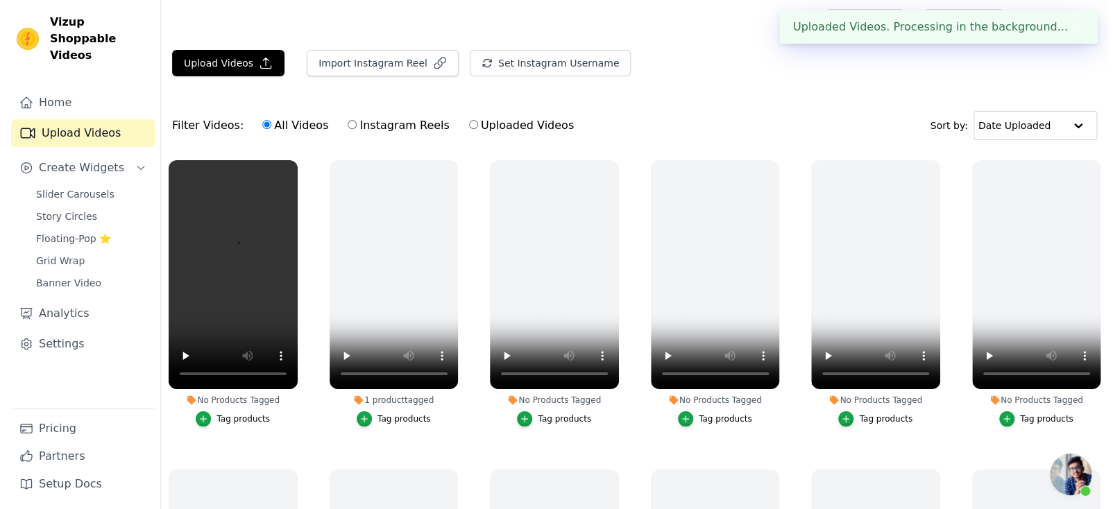
scroll to position [69, 0]
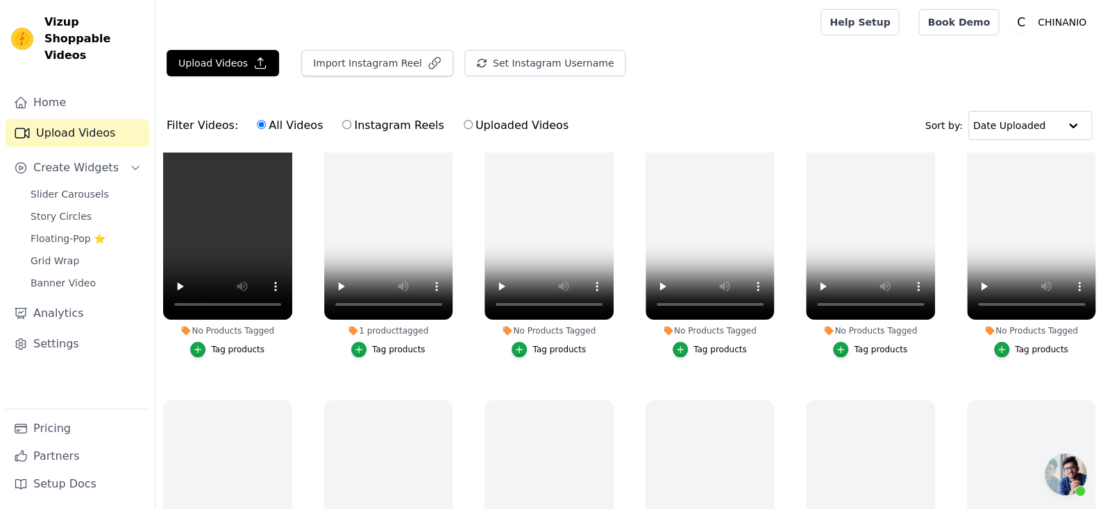
click at [246, 349] on div "Tag products" at bounding box center [237, 349] width 53 height 11
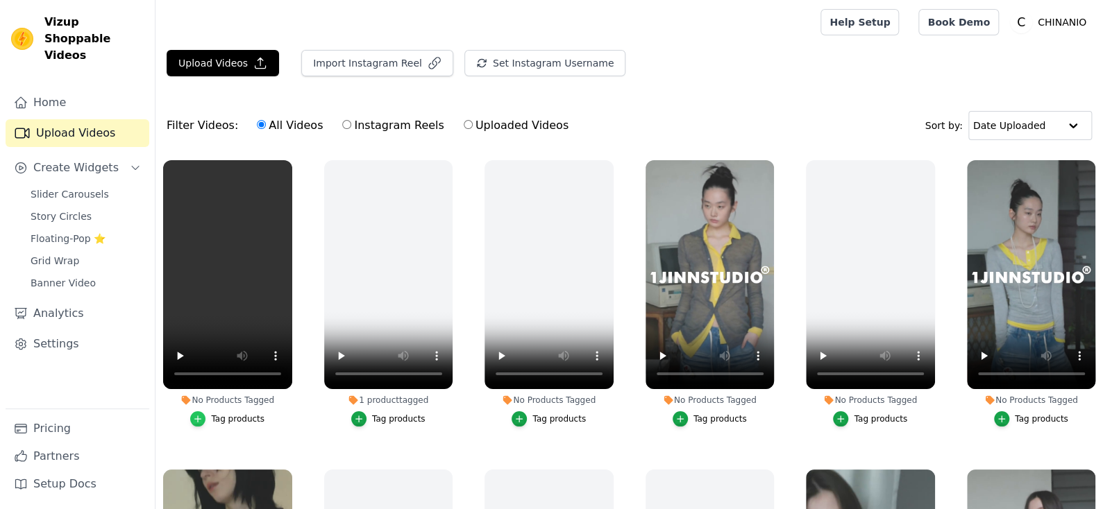
click at [195, 421] on icon "button" at bounding box center [198, 419] width 10 height 10
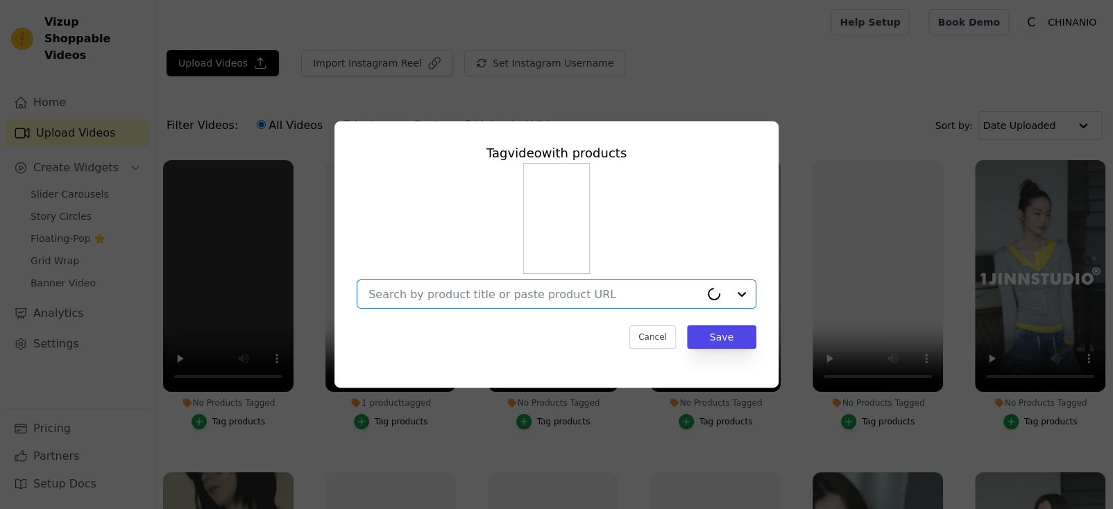
click at [474, 294] on input "No Products Tagged Tag video with products Option undefined, selected. Cancel S…" at bounding box center [535, 294] width 332 height 13
paste input "Striped Cotton Lounge Shorts"
type input "Striped Cotton Lounge Shorts"
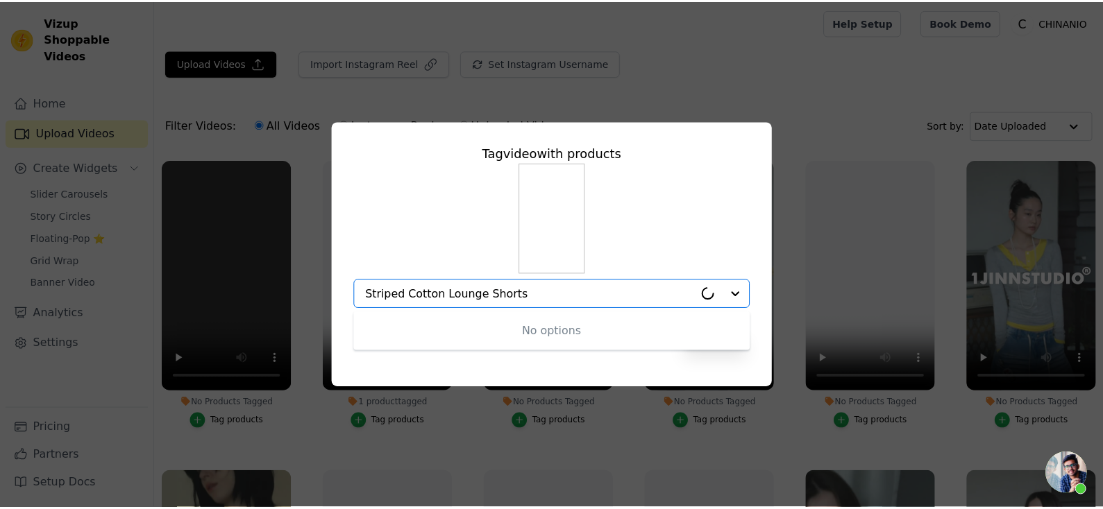
scroll to position [1009, 0]
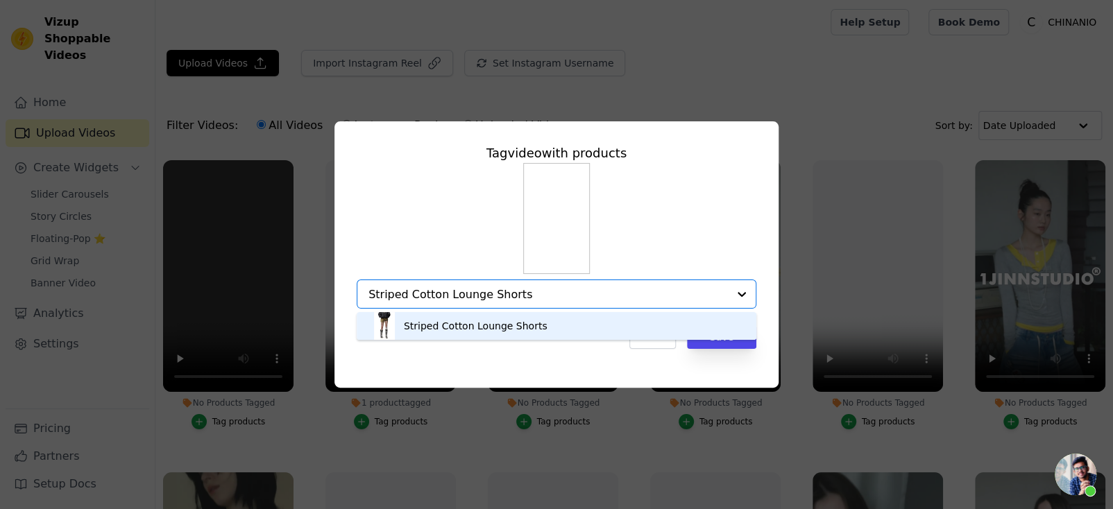
click at [571, 319] on div "Striped Cotton Lounge Shorts" at bounding box center [557, 326] width 372 height 28
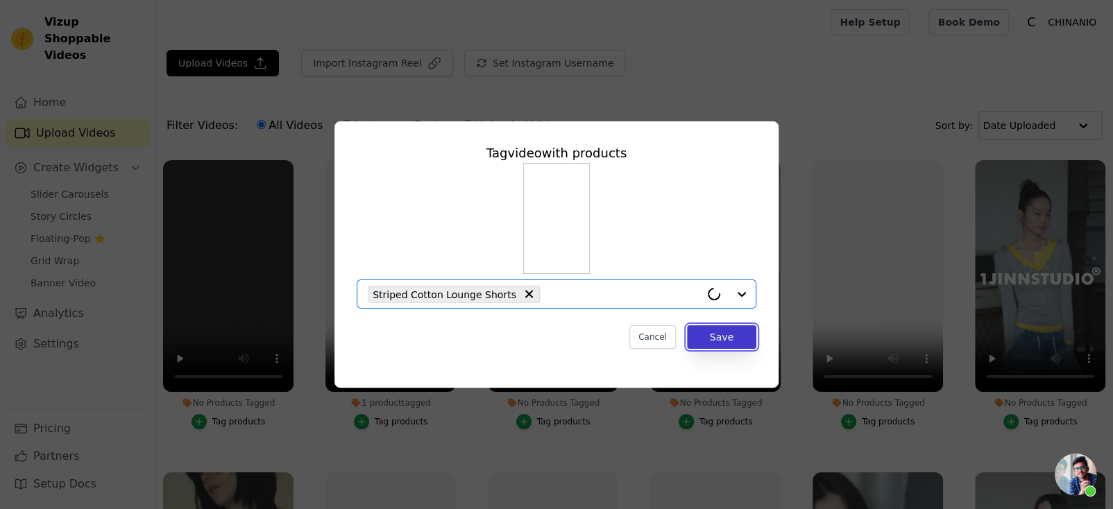
click at [725, 344] on button "Save" at bounding box center [721, 338] width 69 height 24
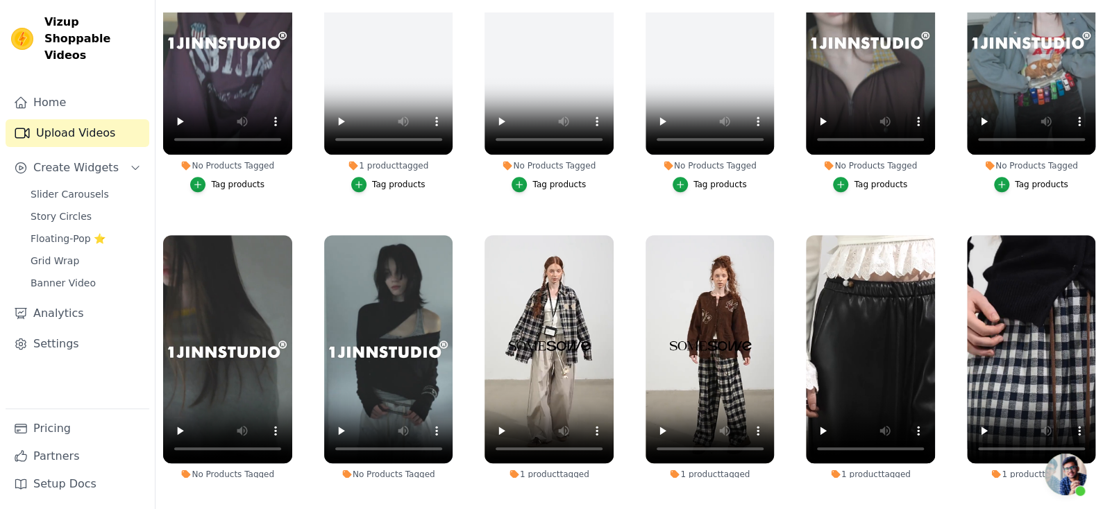
scroll to position [555, 0]
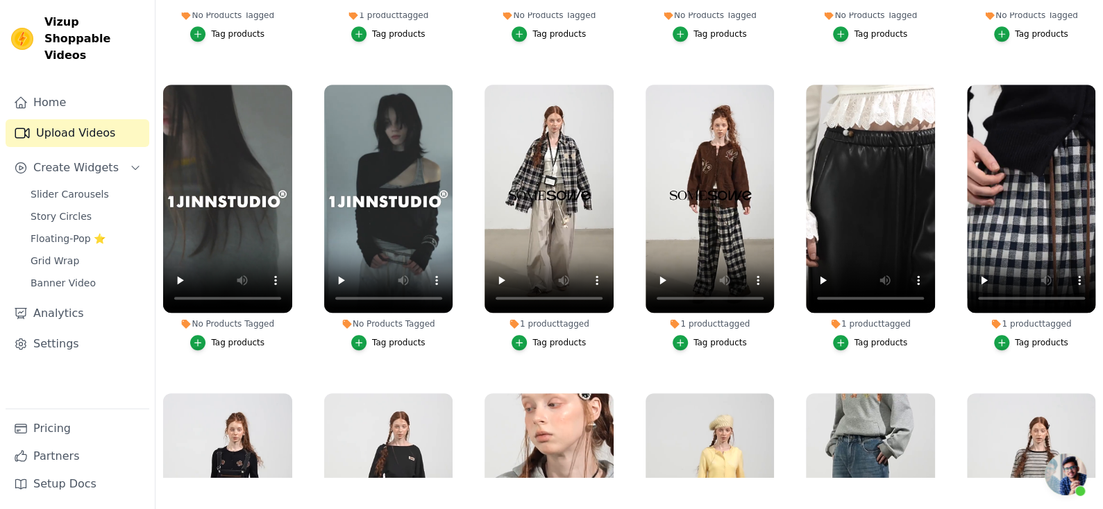
click at [370, 335] on button "Tag products" at bounding box center [388, 342] width 74 height 15
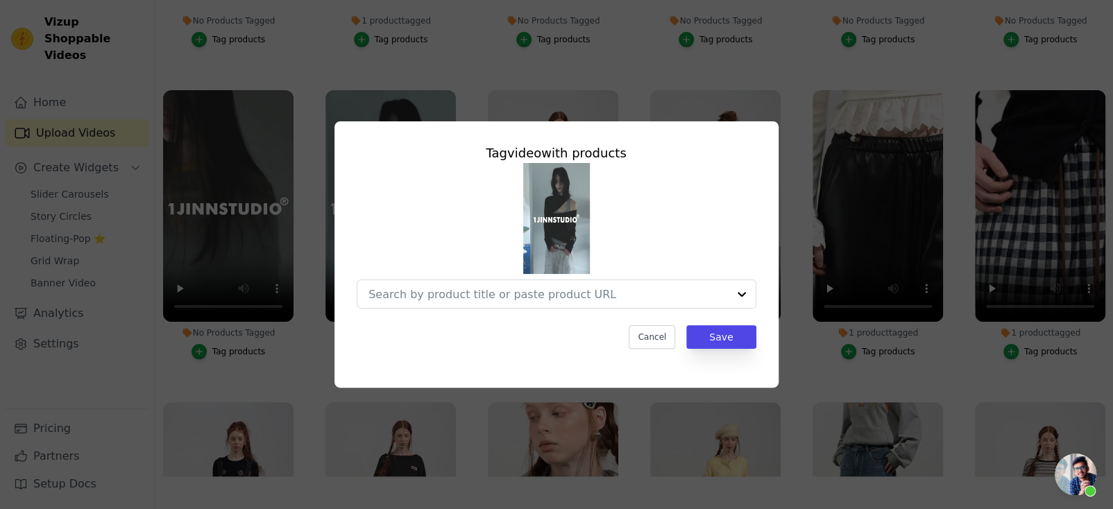
scroll to position [561, 0]
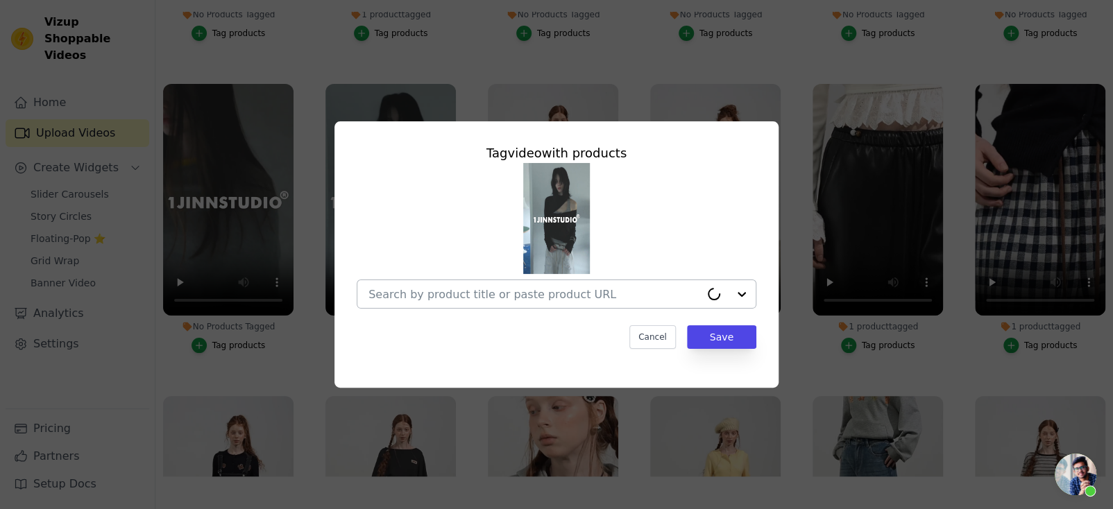
click at [567, 286] on div at bounding box center [535, 294] width 332 height 28
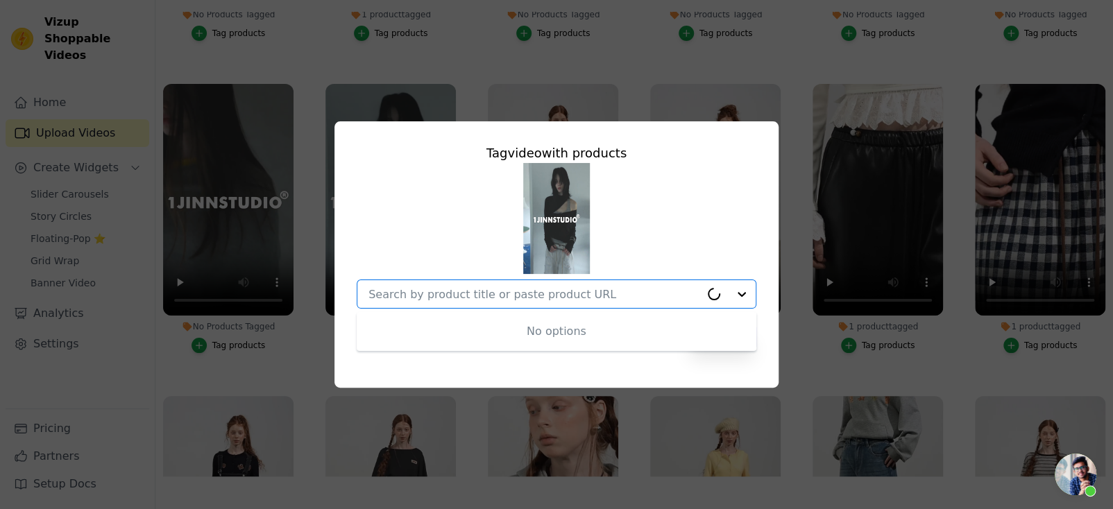
click at [566, 292] on input "No Products Tagged Tag video with products No options Option undefined, selecte…" at bounding box center [535, 294] width 332 height 13
paste input "Draped Lyocell Wool Cutout Blouse"
type input "Draped Lyocell Wool Cutout Blouse"
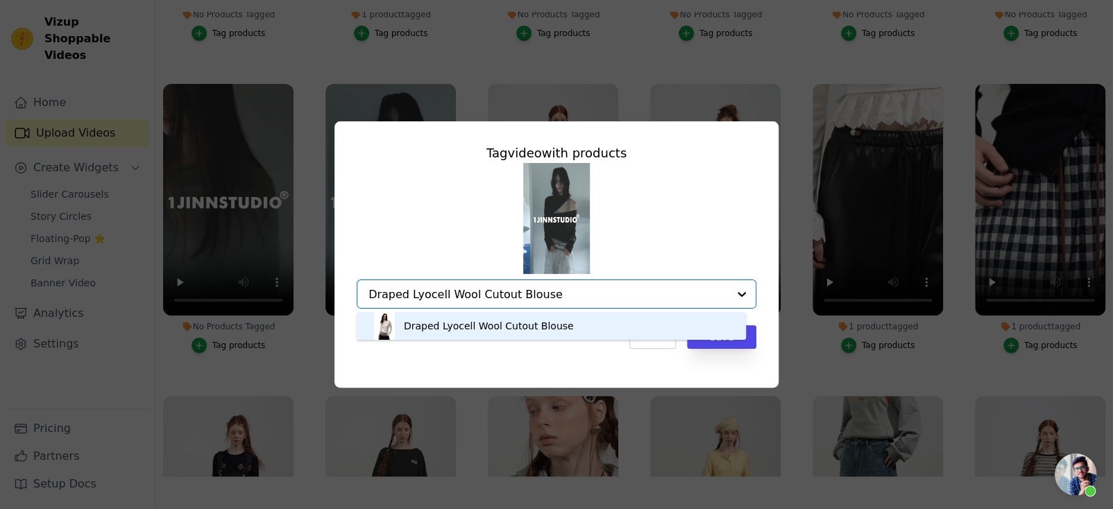
click at [554, 323] on div "Draped Lyocell Wool Cutout Blouse" at bounding box center [489, 326] width 170 height 14
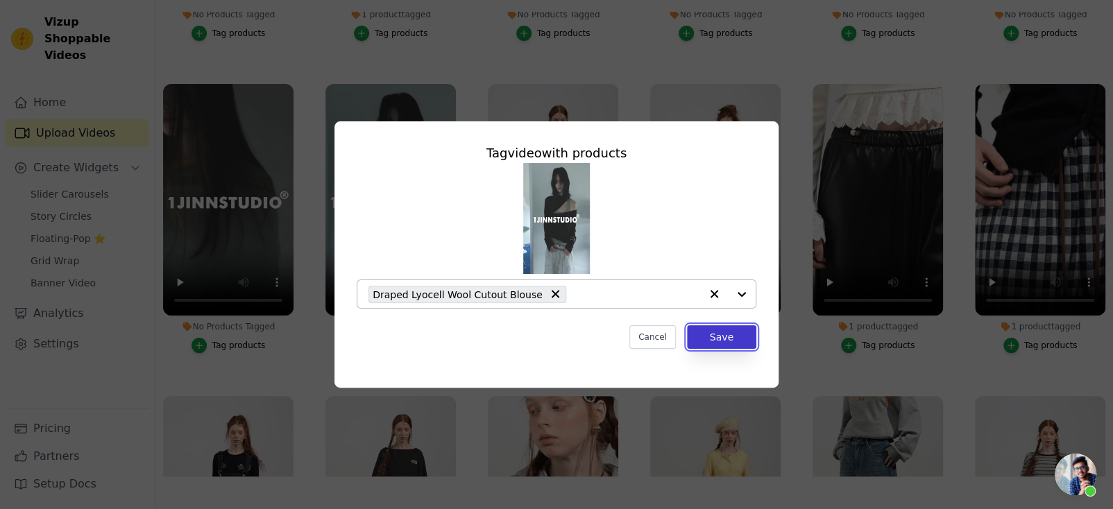
click at [718, 344] on button "Save" at bounding box center [721, 338] width 69 height 24
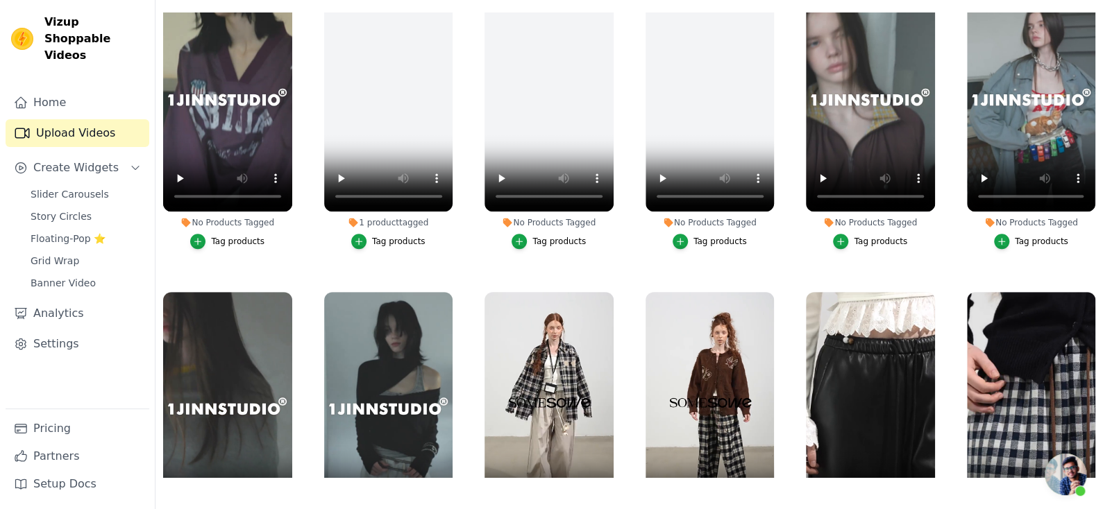
scroll to position [277, 0]
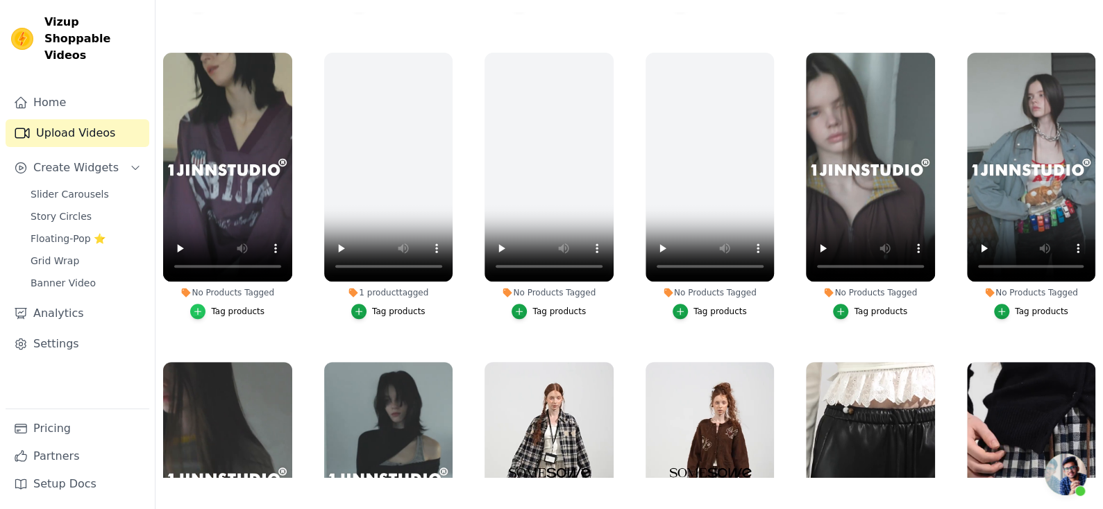
click at [198, 308] on icon "button" at bounding box center [198, 311] width 6 height 6
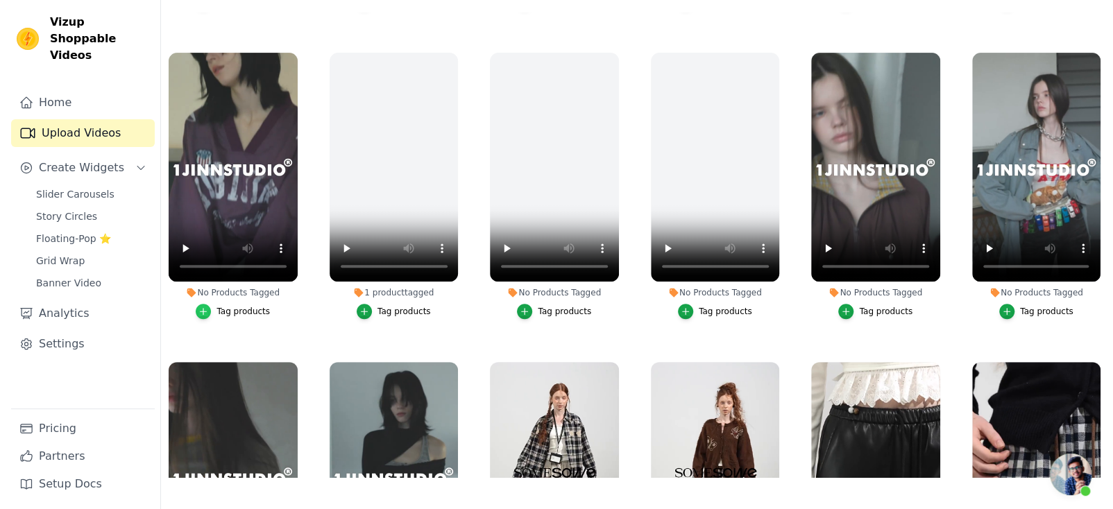
scroll to position [0, 0]
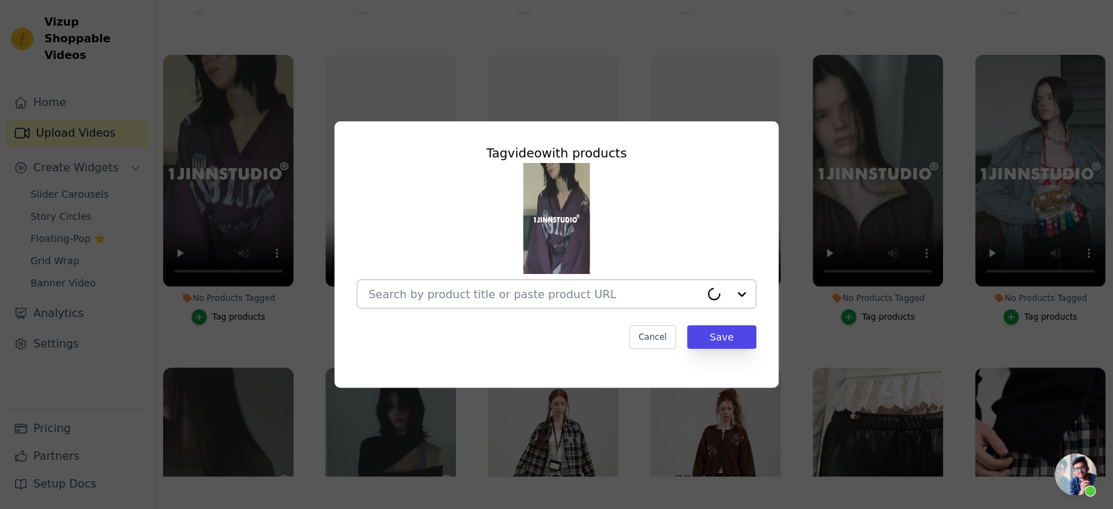
click at [539, 296] on input "No Products Tagged Tag video with products Cancel Save Tag products" at bounding box center [535, 294] width 332 height 13
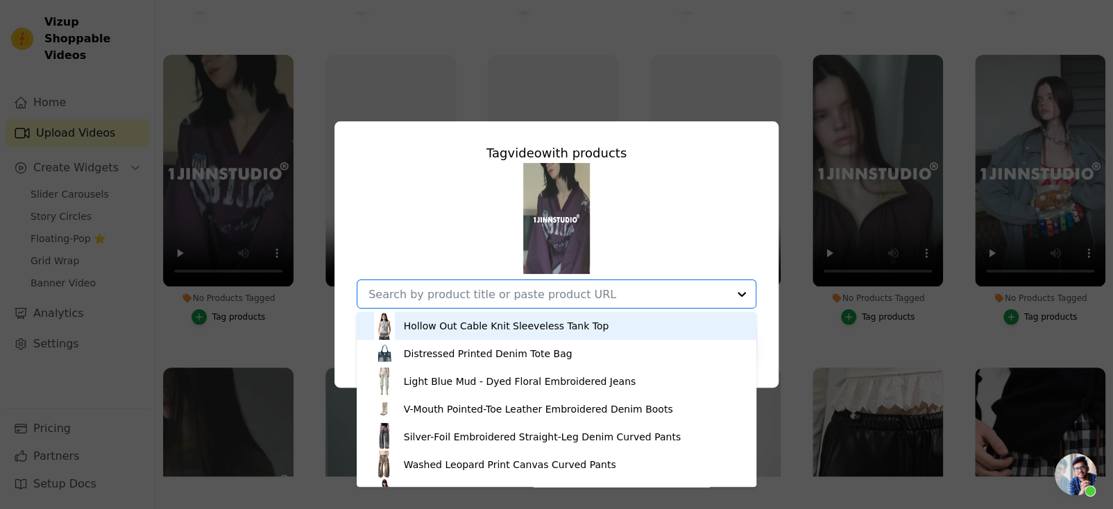
type input "v"
paste input "Vintage Plaid V-neck Loose Jersey"
type input "Vintage Plaid V-neck Loose Jersey"
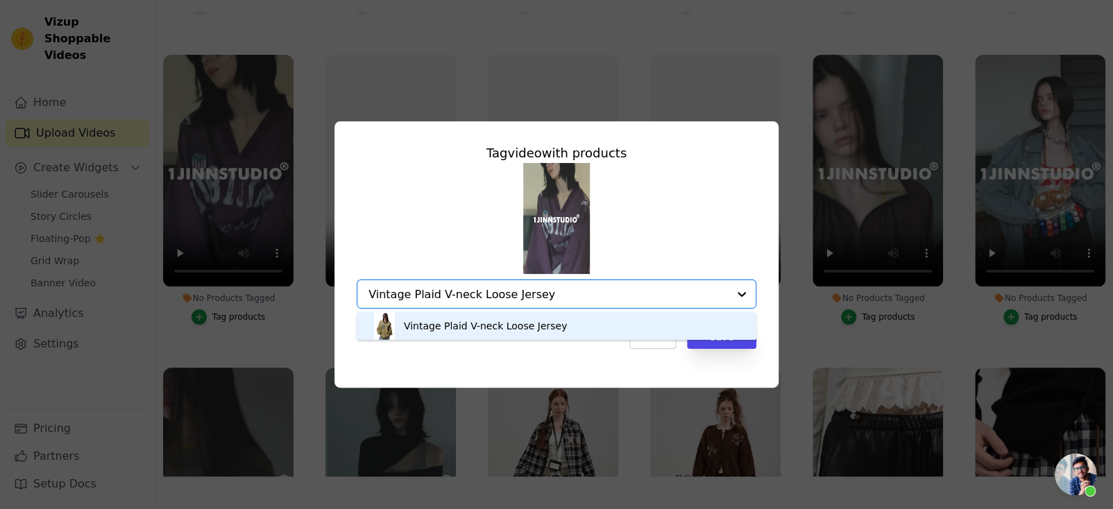
click at [578, 330] on div "Vintage Plaid V-neck Loose Jersey" at bounding box center [557, 326] width 372 height 28
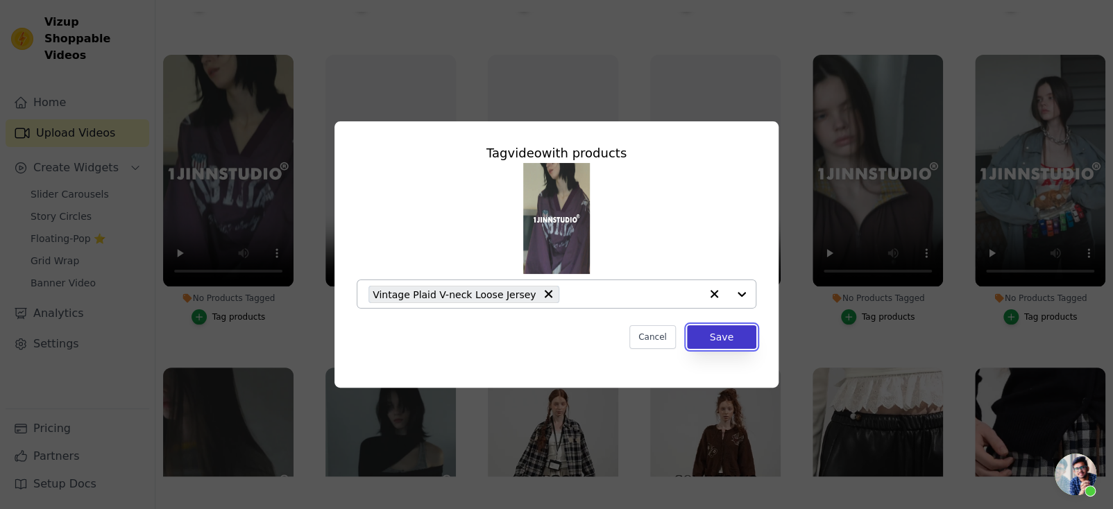
click at [736, 340] on button "Save" at bounding box center [721, 338] width 69 height 24
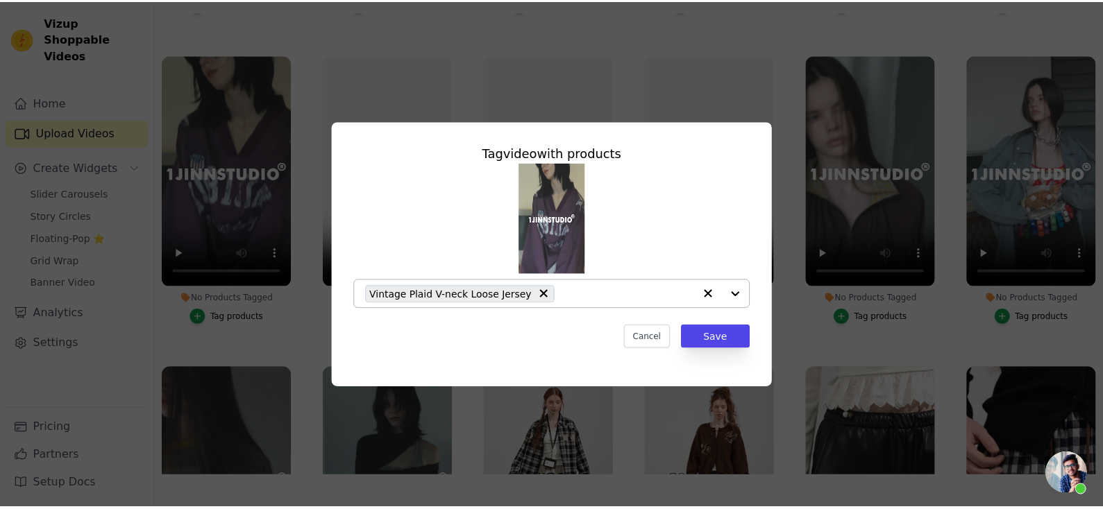
scroll to position [140, 0]
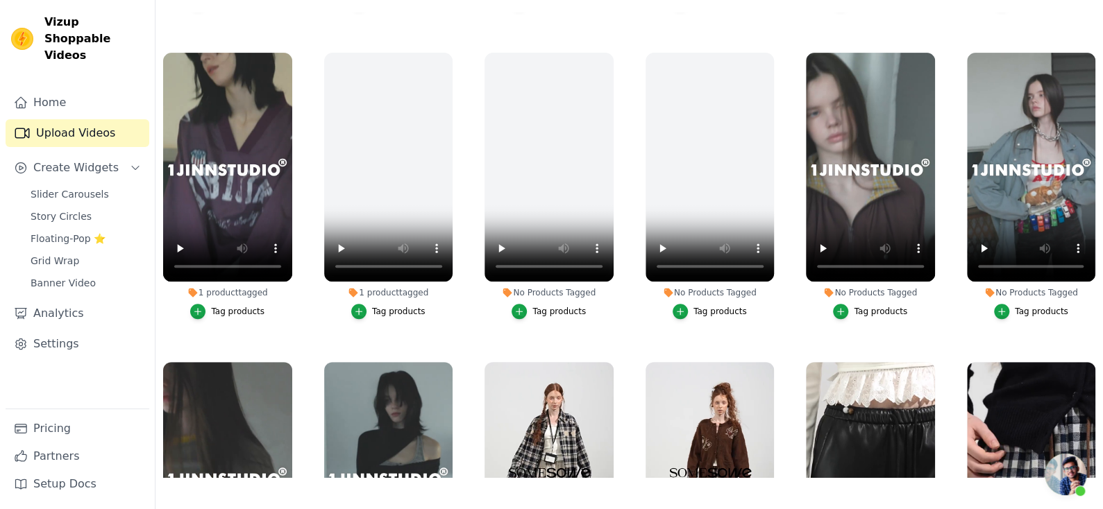
click at [1003, 304] on div "button" at bounding box center [1001, 311] width 15 height 15
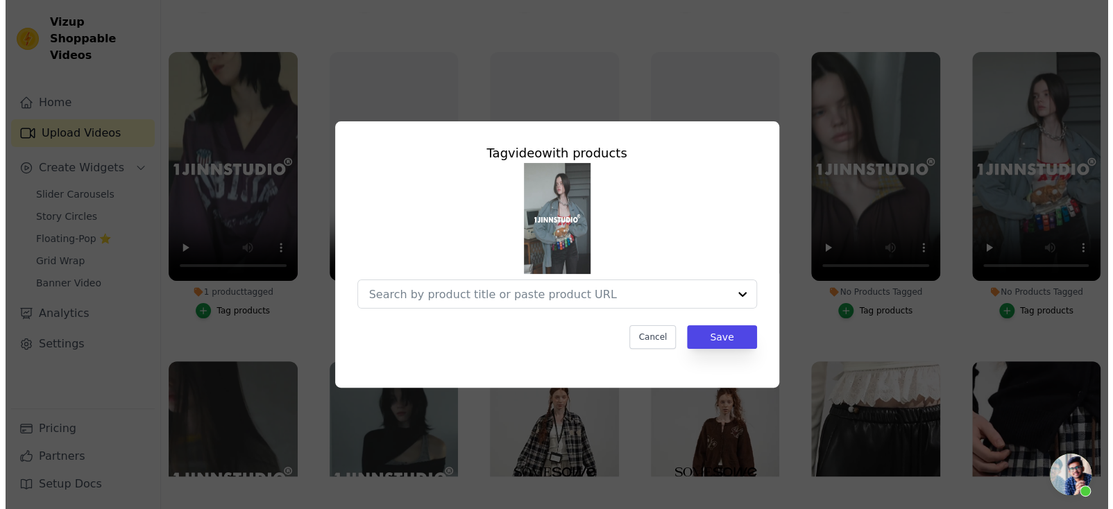
scroll to position [0, 0]
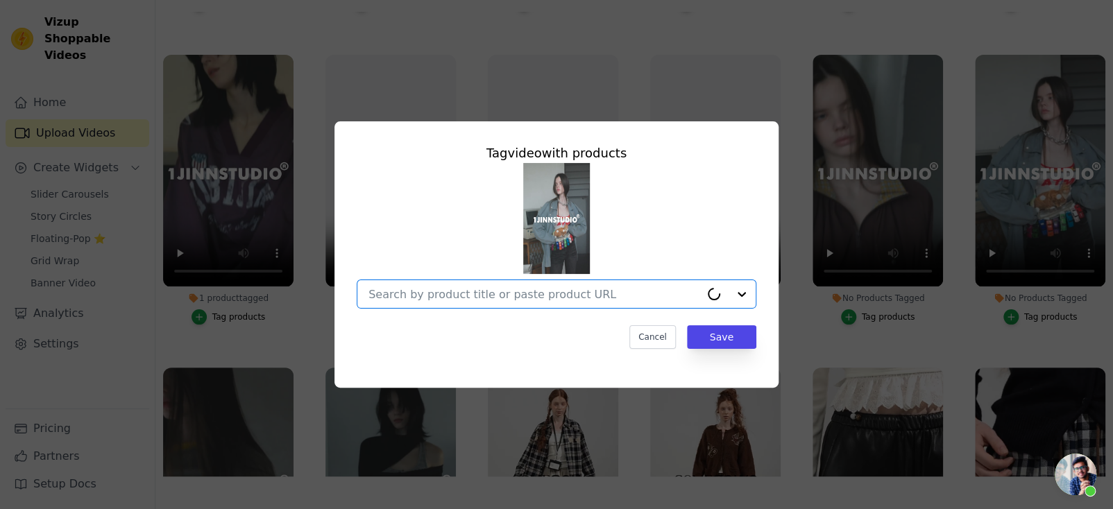
click at [658, 292] on input "No Products Tagged Tag video with products Option undefined, selected. Cancel S…" at bounding box center [535, 294] width 332 height 13
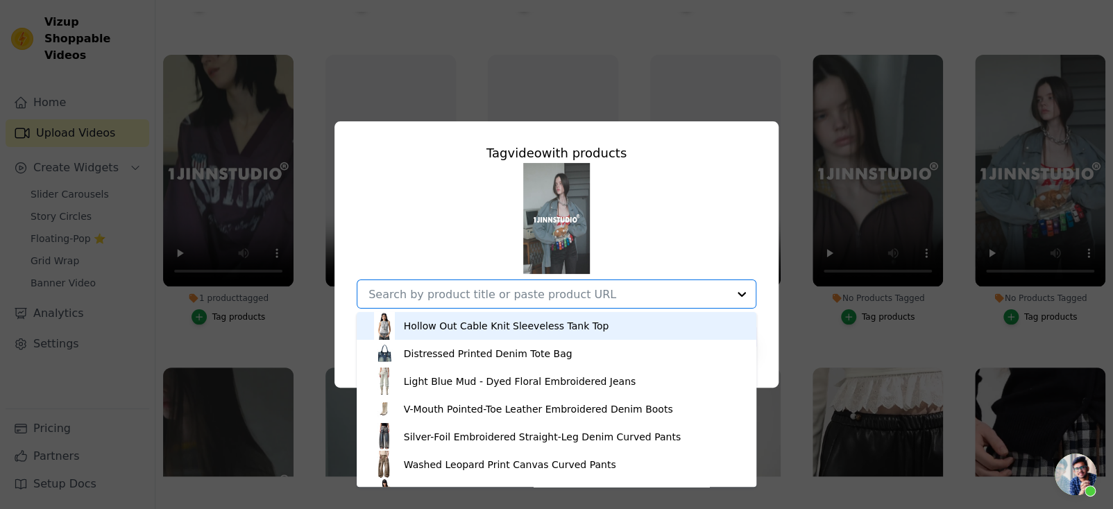
paste input "Washed Denim Moto Jacket"
type input "Washed Denim Moto Jacket"
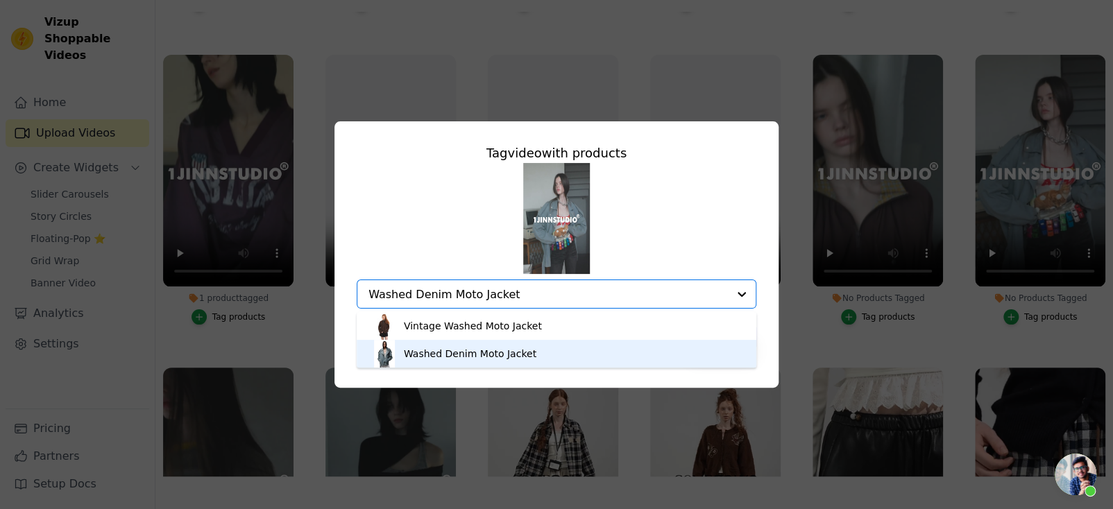
click at [577, 354] on div "Washed Denim Moto Jacket" at bounding box center [557, 354] width 372 height 28
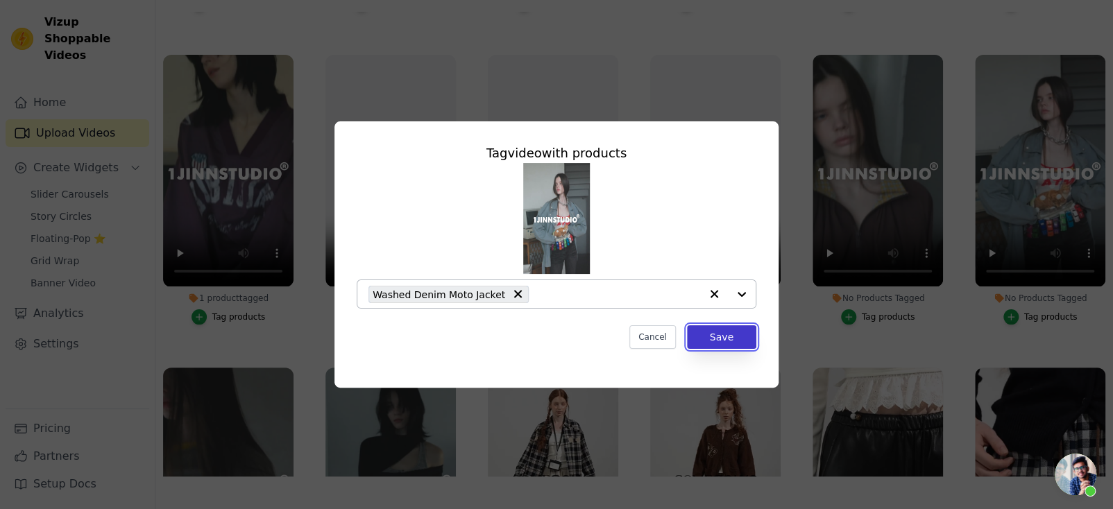
click at [725, 333] on button "Save" at bounding box center [721, 338] width 69 height 24
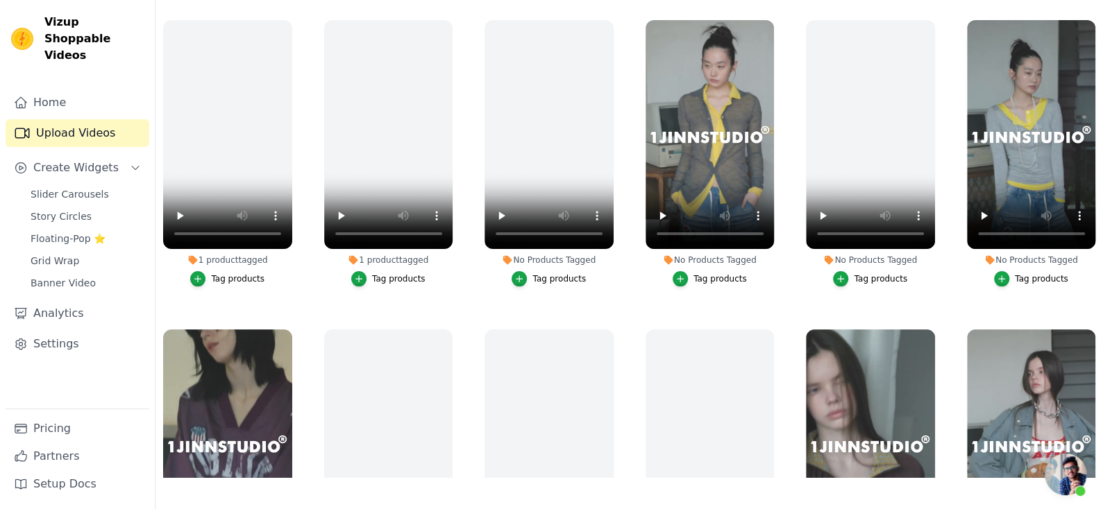
click at [693, 273] on div "Tag products" at bounding box center [719, 278] width 53 height 11
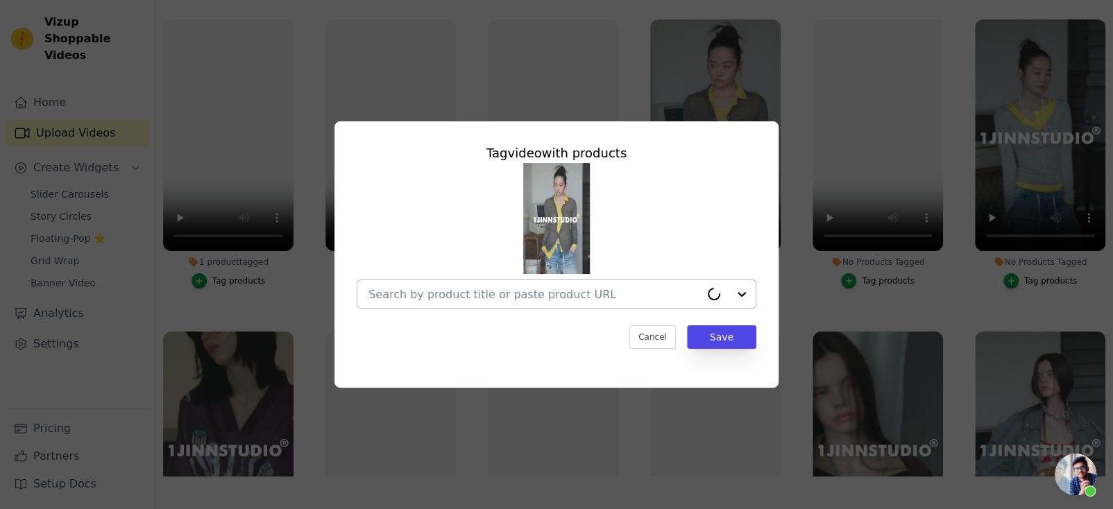
click at [624, 289] on input "No Products Tagged Tag video with products Cancel Save Tag products" at bounding box center [535, 294] width 332 height 13
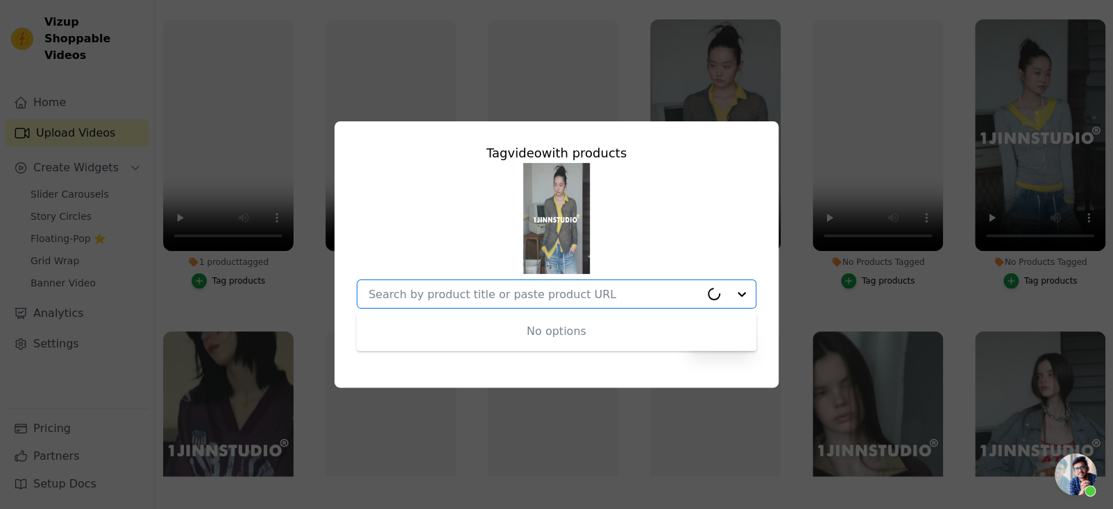
paste input "Mohair Slim Transparent Cardigan"
type input "Mohair Slim Transparent Cardigan"
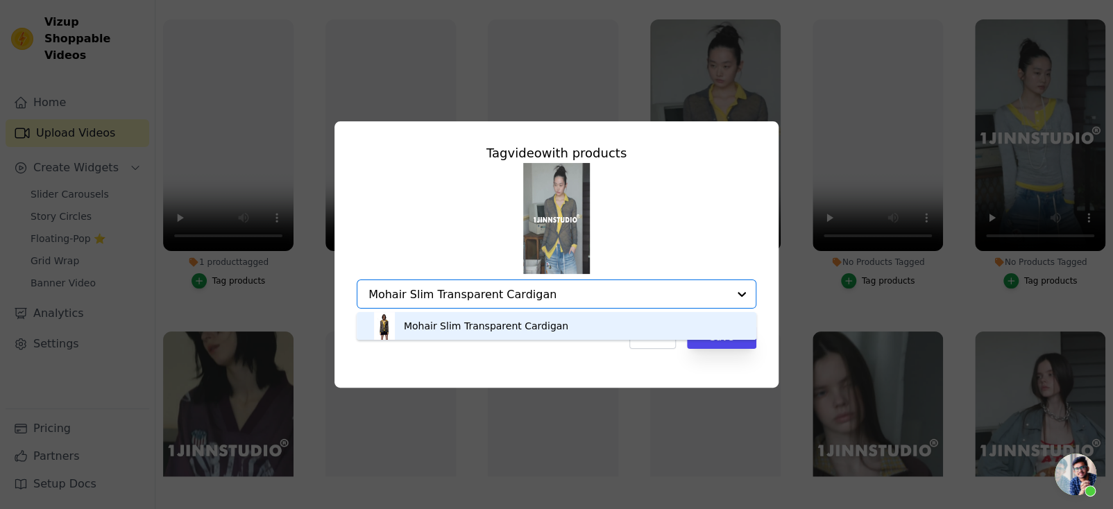
click at [634, 321] on div "Mohair Slim Transparent Cardigan" at bounding box center [557, 326] width 372 height 28
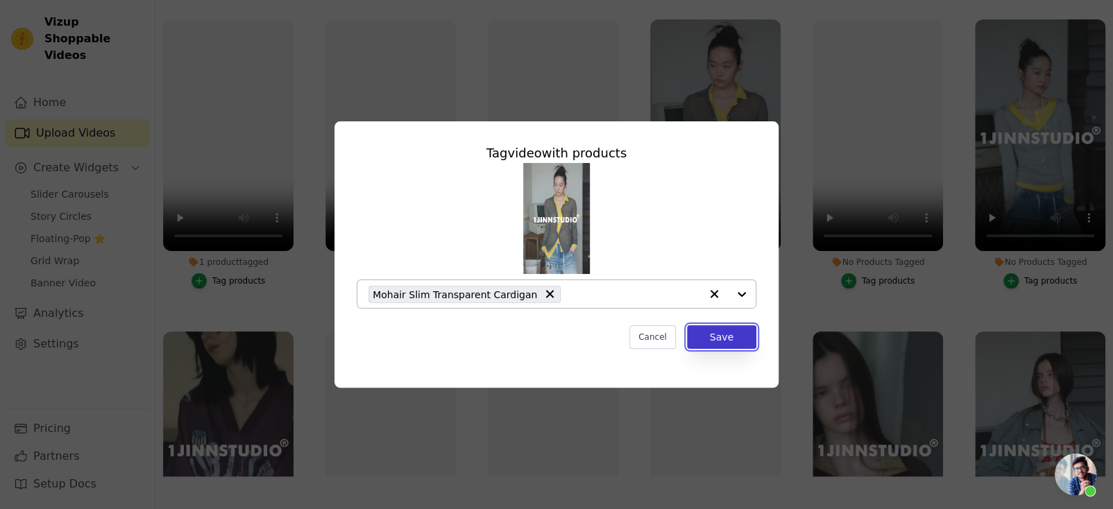
click at [722, 335] on button "Save" at bounding box center [721, 338] width 69 height 24
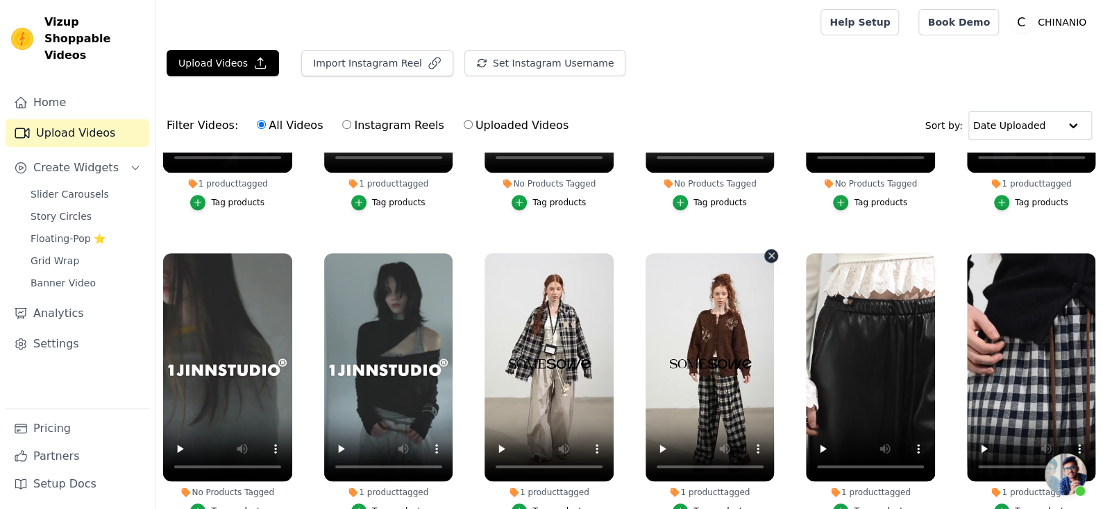
scroll to position [555, 0]
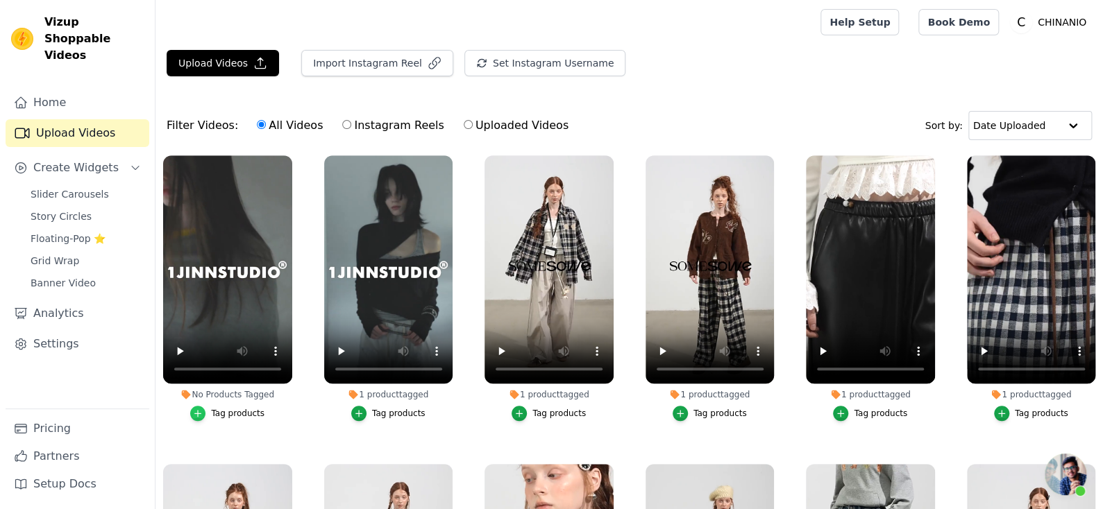
click at [199, 410] on icon "button" at bounding box center [198, 414] width 10 height 10
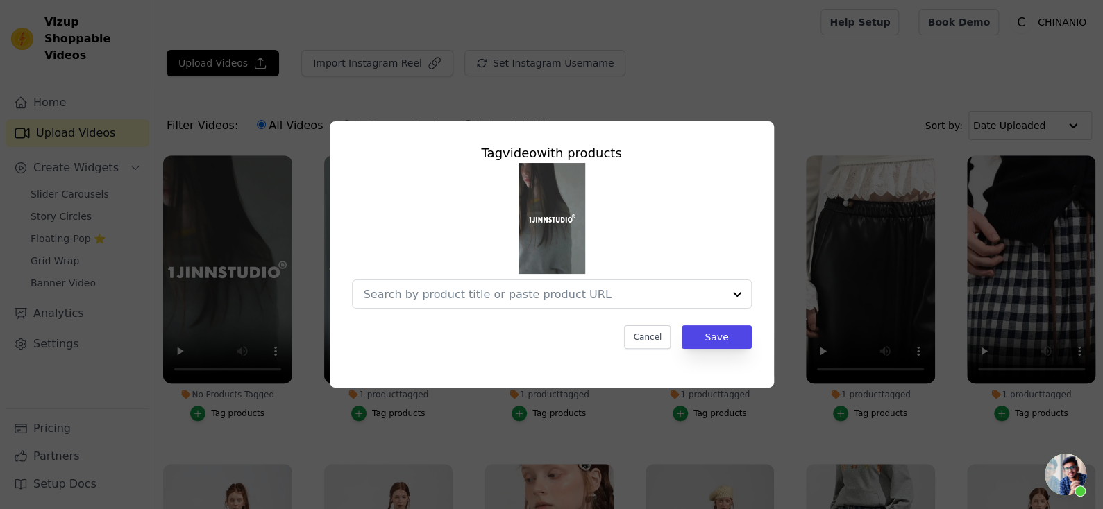
scroll to position [631, 0]
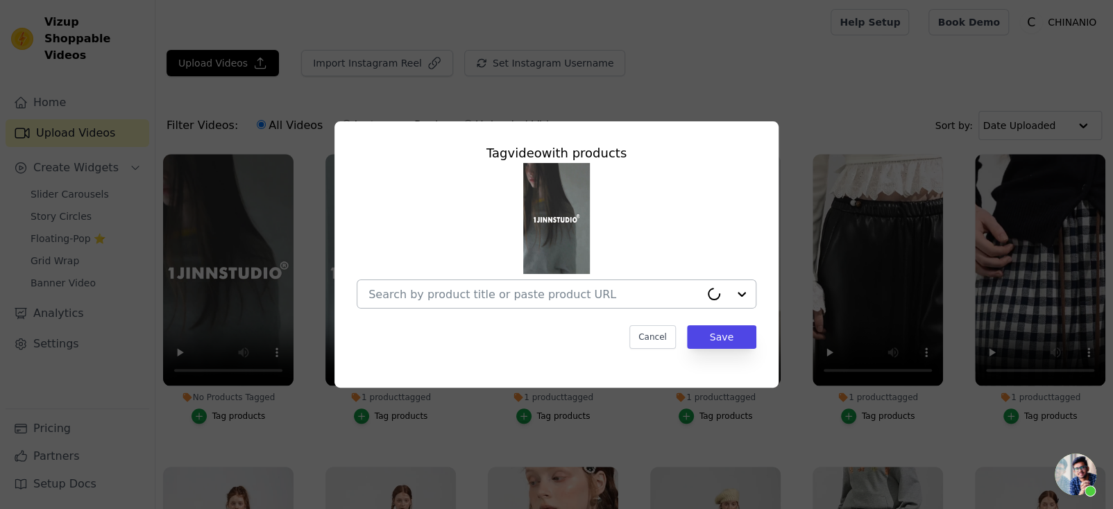
click at [604, 291] on input "No Products Tagged Tag video with products Cancel Save Tag products" at bounding box center [535, 294] width 332 height 13
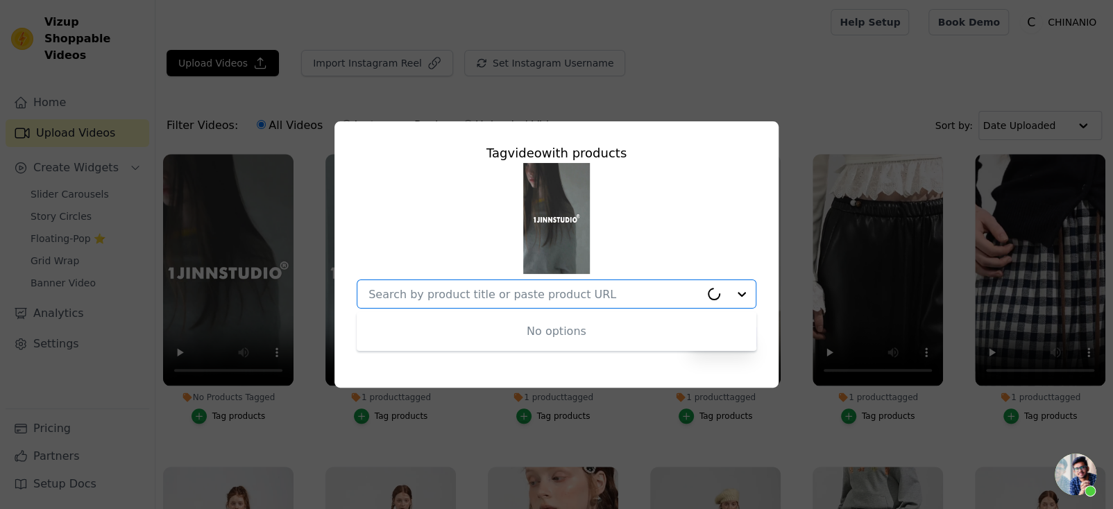
paste input "Black & Gray Asymmetric Layered Knit Dress"
type input "Black & Gray Asymmetric Layered Knit Dress"
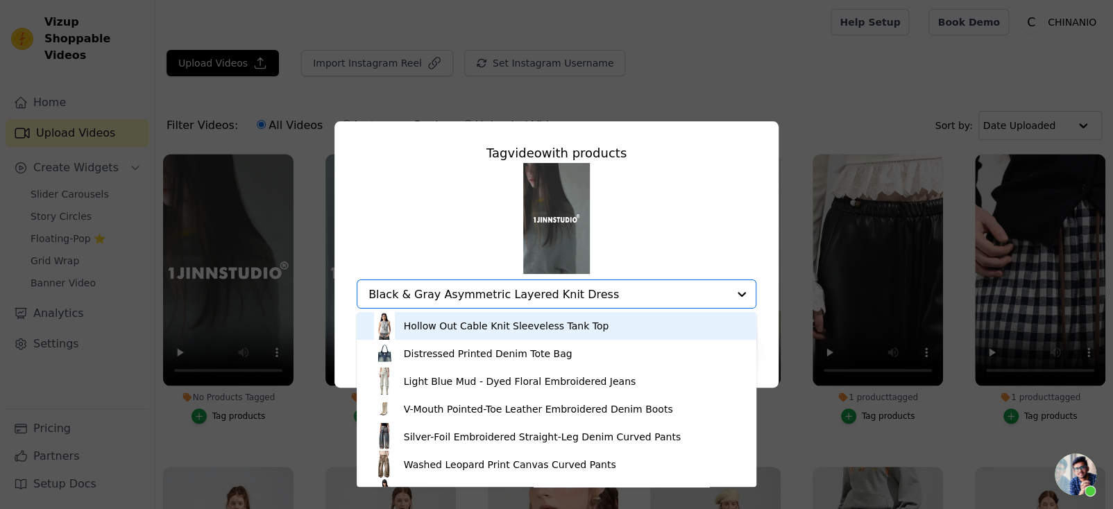
click at [627, 292] on input "Black & Gray Asymmetric Layered Knit Dress" at bounding box center [549, 294] width 360 height 13
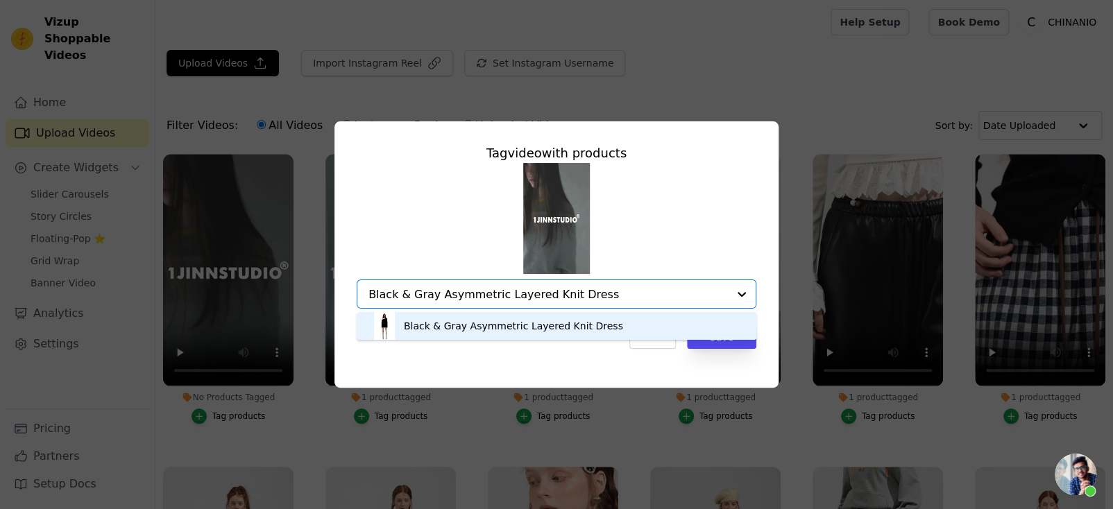
click at [615, 326] on div "Black & Gray Asymmetric Layered Knit Dress" at bounding box center [557, 326] width 372 height 28
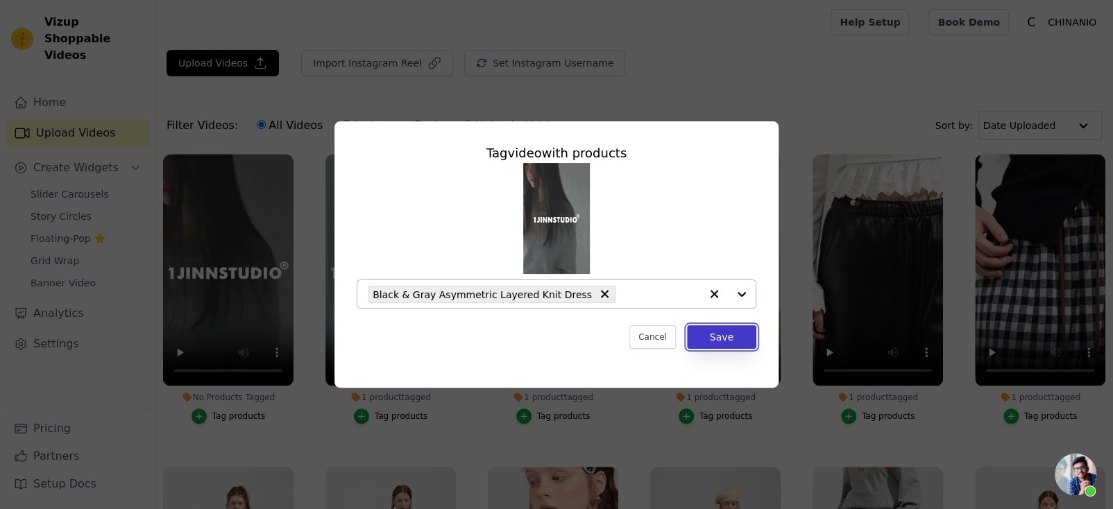
click at [733, 344] on button "Save" at bounding box center [721, 338] width 69 height 24
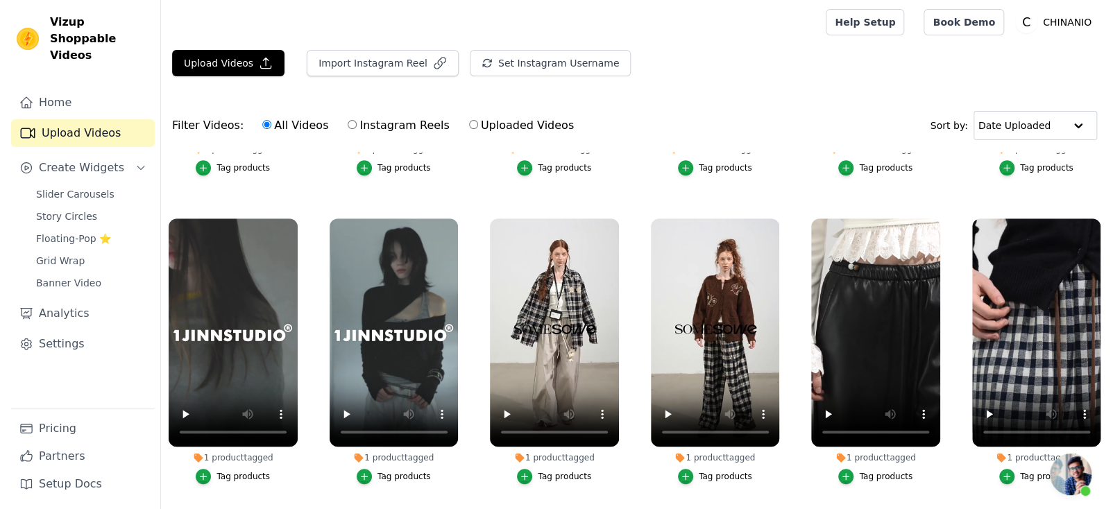
scroll to position [347, 0]
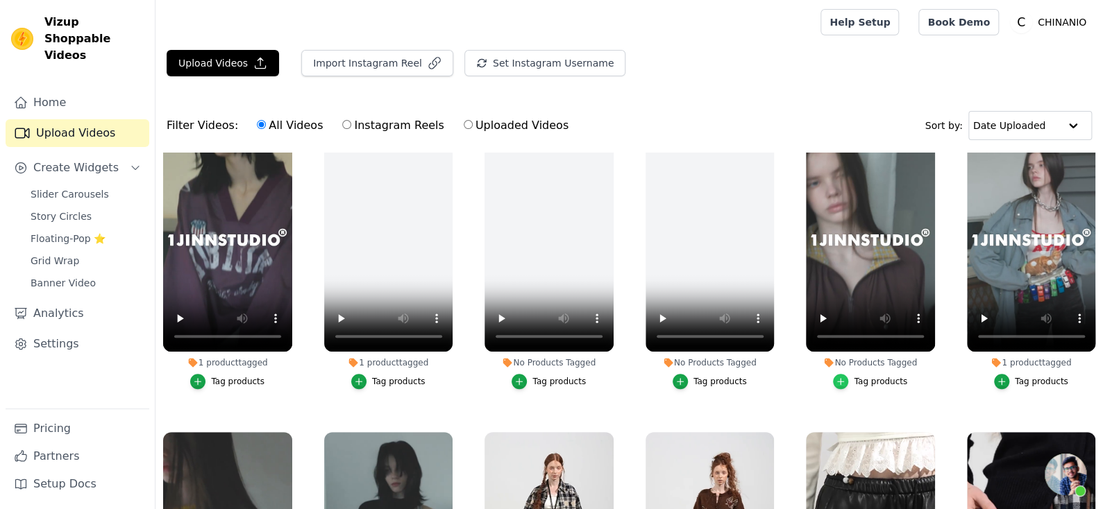
click at [841, 377] on div "button" at bounding box center [840, 381] width 15 height 15
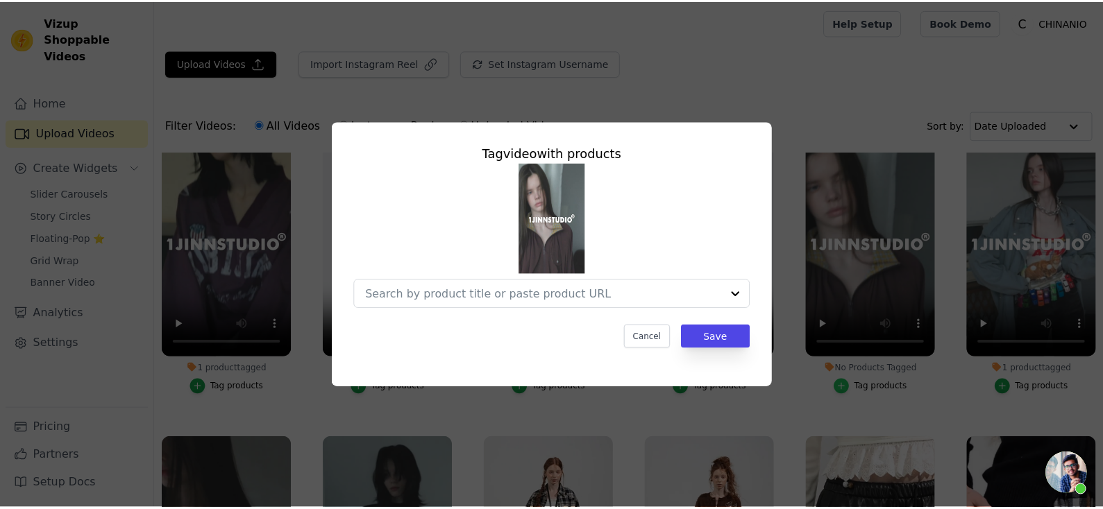
scroll to position [350, 0]
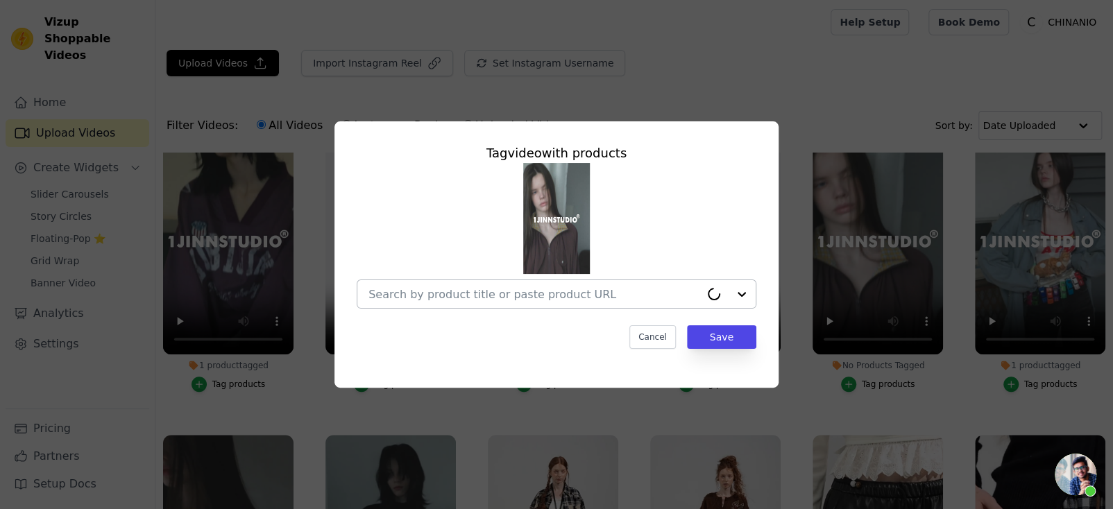
click at [622, 298] on input "No Products Tagged Tag video with products Cancel Save Tag products" at bounding box center [535, 294] width 332 height 13
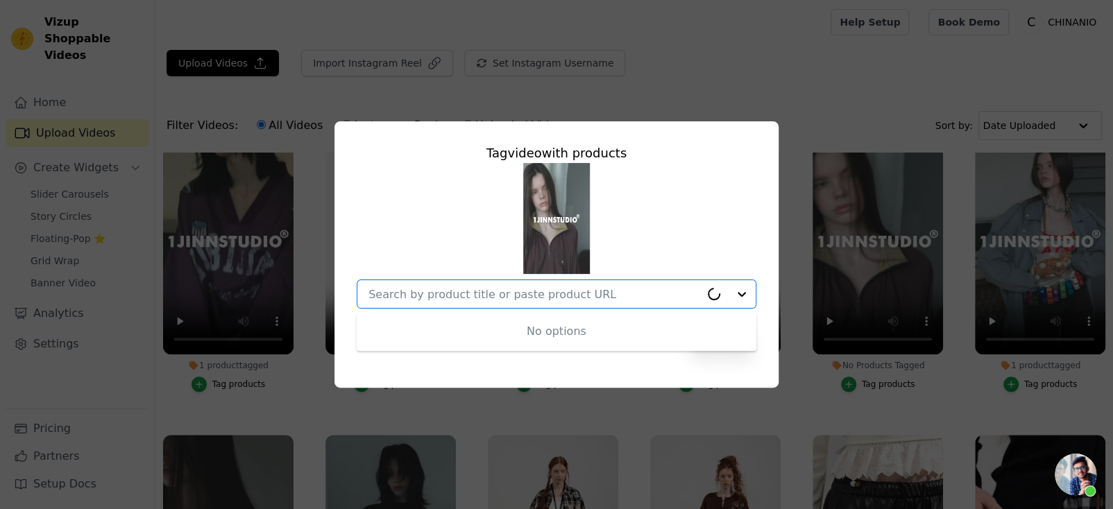
paste input "Patchwork Utility Hooded Jacket & Skirt Set"
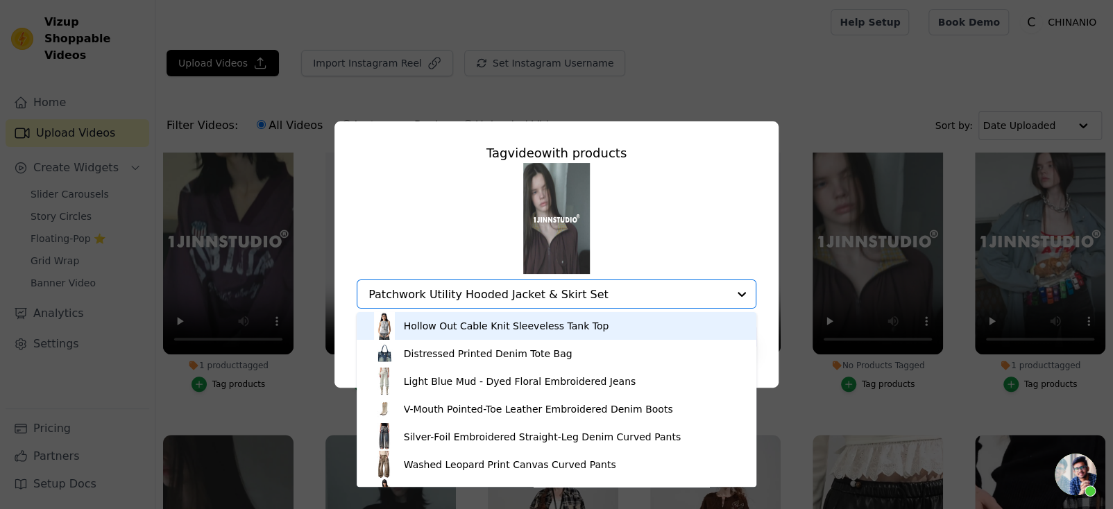
click at [637, 289] on input "Patchwork Utility Hooded Jacket & Skirt Set" at bounding box center [549, 294] width 360 height 13
click at [613, 298] on input "Patchwork Utility Hooded Jacket & Skirt Set" at bounding box center [549, 294] width 360 height 13
click at [603, 296] on input "Patchwork Utility Hooded Jacket & Skirt Set" at bounding box center [549, 294] width 360 height 13
click at [602, 296] on input "Patchwork Utility Hooded Jacket & Skirt Set" at bounding box center [549, 294] width 360 height 13
click at [612, 295] on input "Patchwork Utility Hooded Jacket & Skirt Set" at bounding box center [549, 294] width 360 height 13
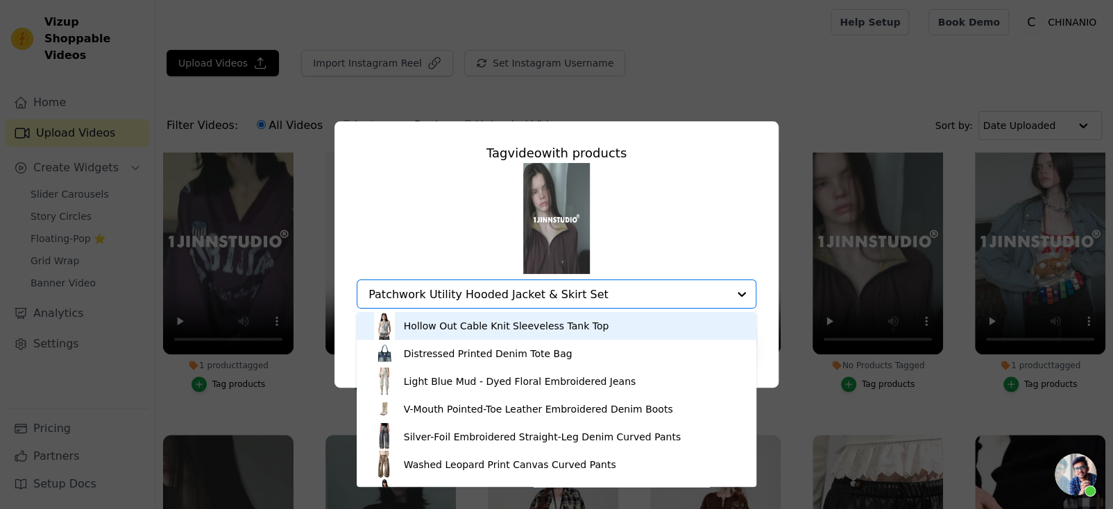
click at [571, 298] on input "Patchwork Utility Hooded Jacket & Skirt Set" at bounding box center [549, 294] width 360 height 13
click at [537, 296] on input "Patchwork Utility Hooded Jacket & Skirt Set" at bounding box center [549, 294] width 360 height 13
click at [571, 294] on input "Patchwork Utility Hooded Jacket & Skirt Set" at bounding box center [549, 294] width 360 height 13
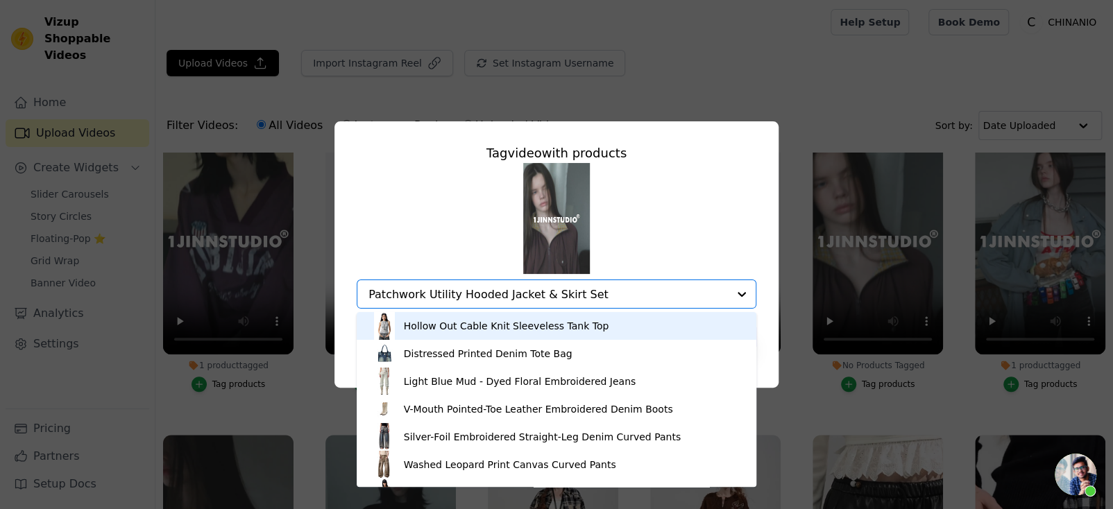
paste input "text"
type input "Patchwork Utility Hooded Jacket & Skirt Set"
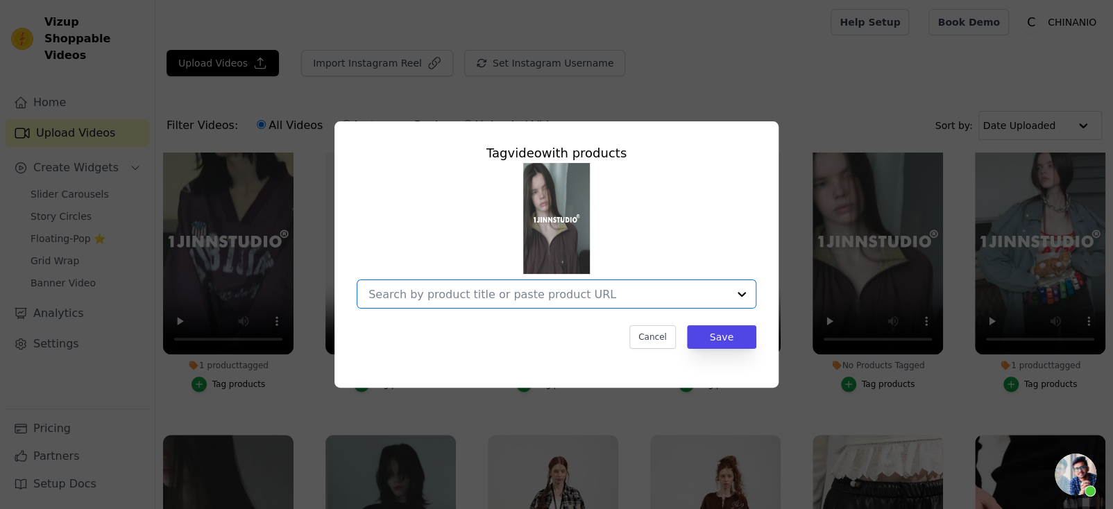
click at [559, 294] on input "No Products Tagged Tag video with products Option undefined, selected. Select i…" at bounding box center [549, 294] width 360 height 13
paste input "Patchwork Utility Hooded Jacket & Skirt Set"
type input "Patchwork Utility Hooded Jacket & Skirt Set"
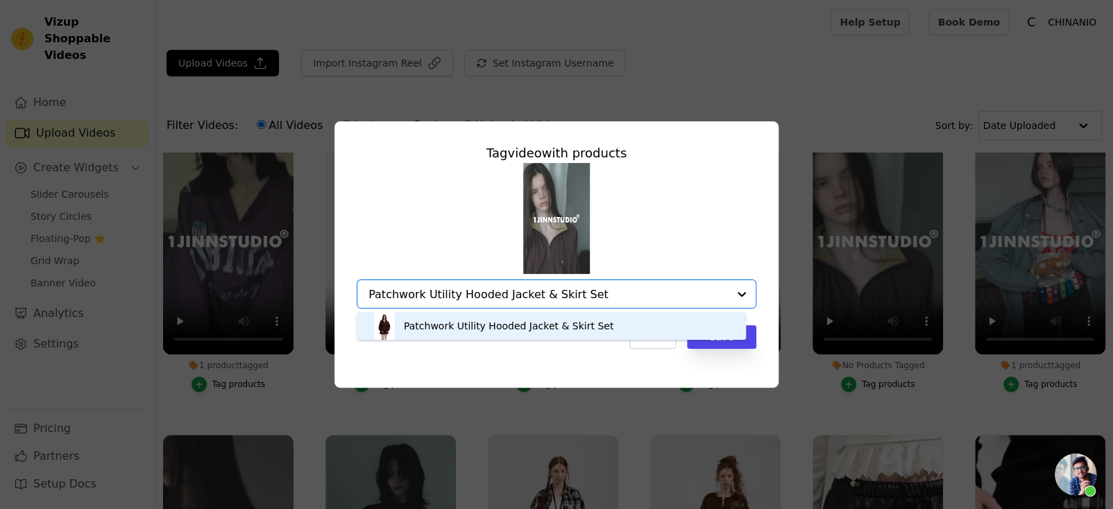
click at [580, 326] on div "Patchwork Utility Hooded Jacket & Skirt Set" at bounding box center [509, 326] width 210 height 14
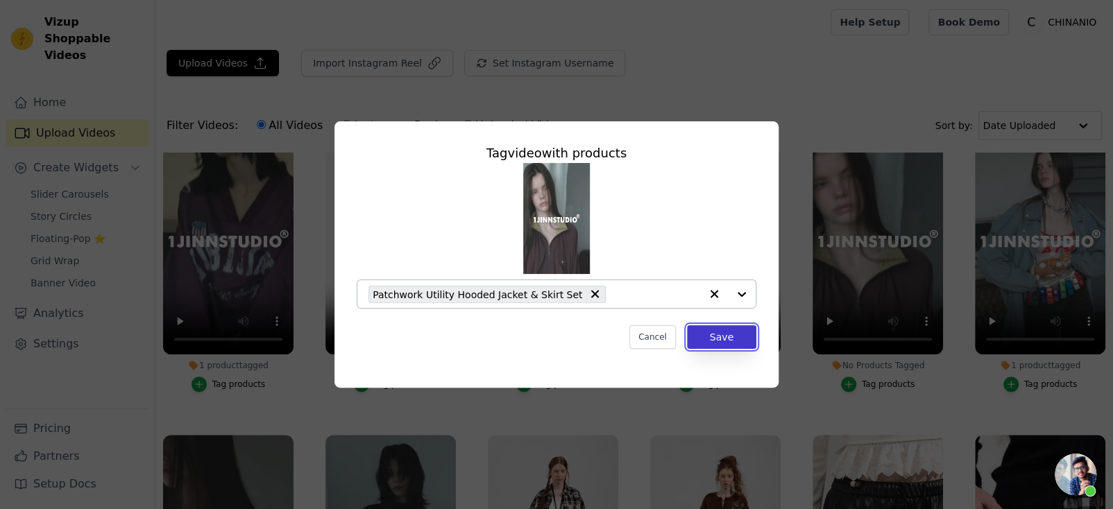
click at [736, 334] on button "Save" at bounding box center [721, 338] width 69 height 24
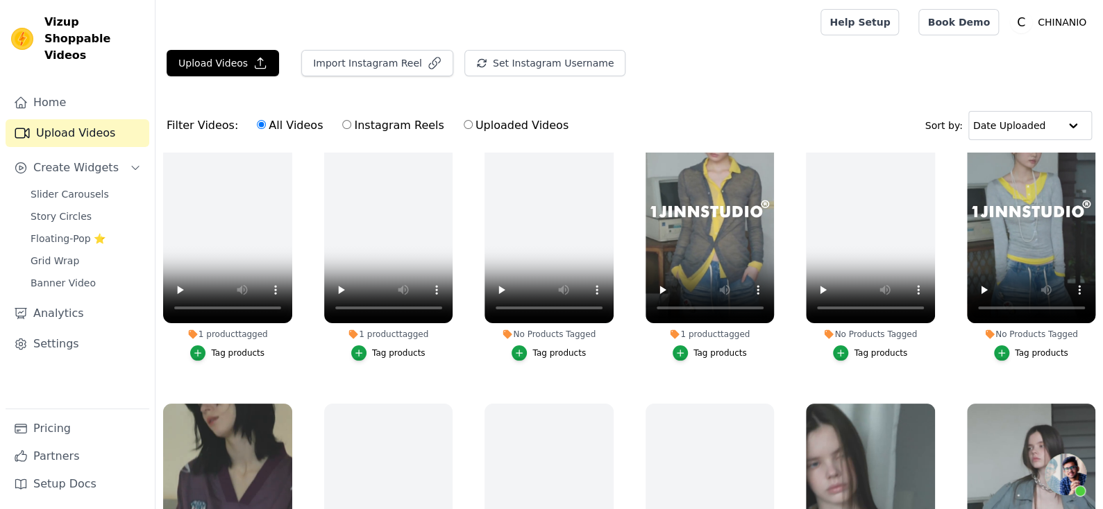
scroll to position [0, 0]
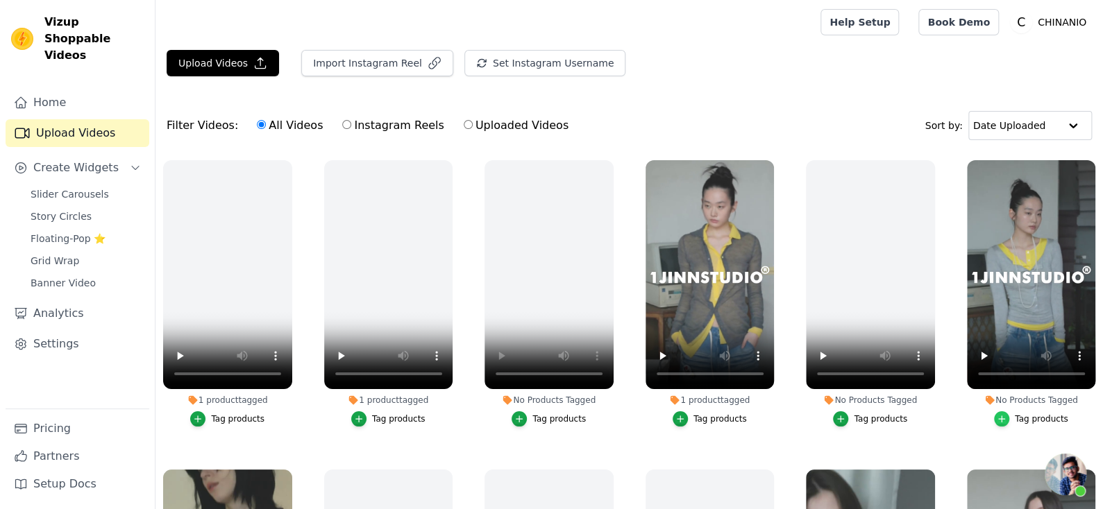
click at [998, 412] on div "button" at bounding box center [1001, 419] width 15 height 15
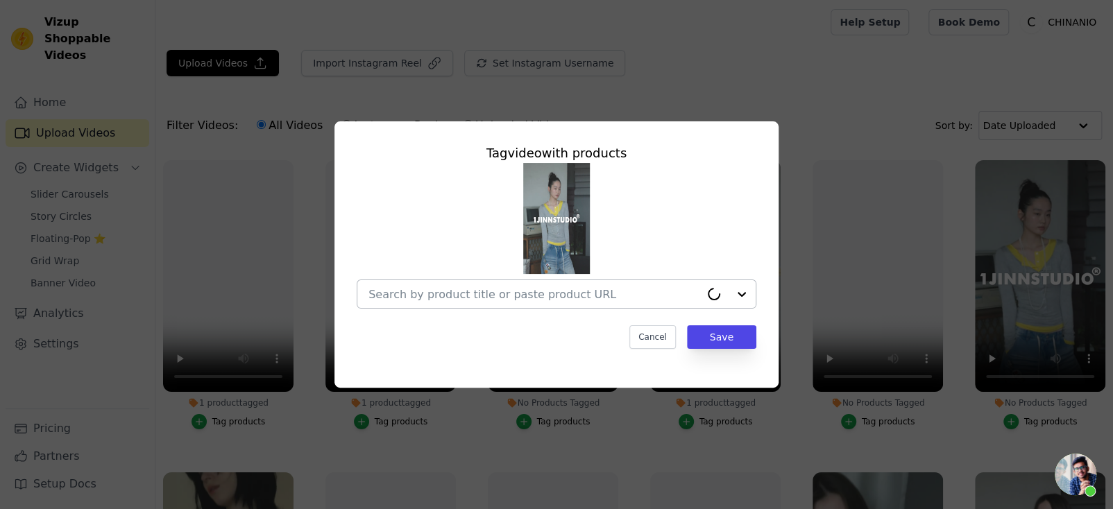
click at [495, 294] on input "No Products Tagged Tag video with products Cancel Save Tag products" at bounding box center [535, 294] width 332 height 13
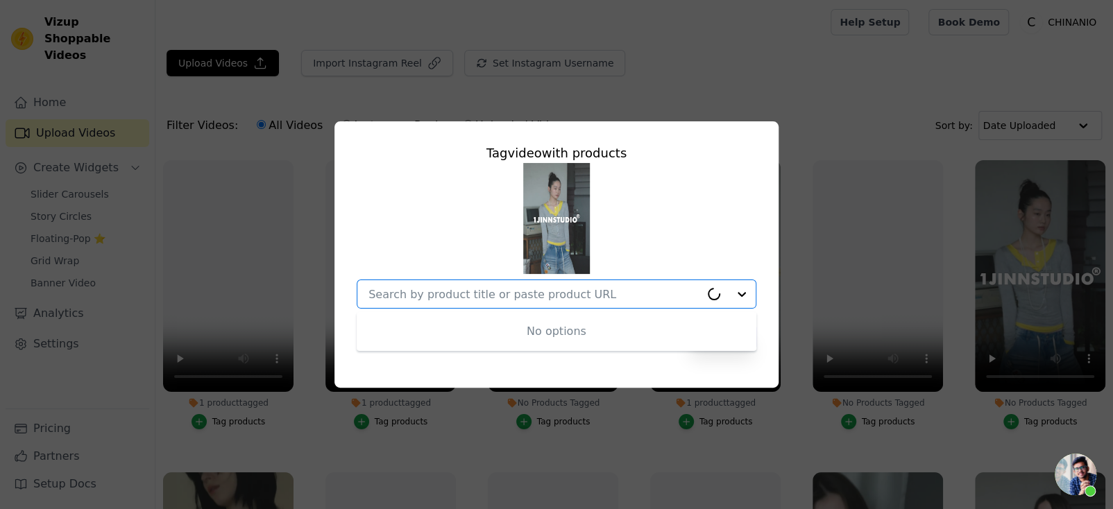
paste input "Contrast Layered Henley Blouse"
type input "Contrast Layered Henley Blouse"
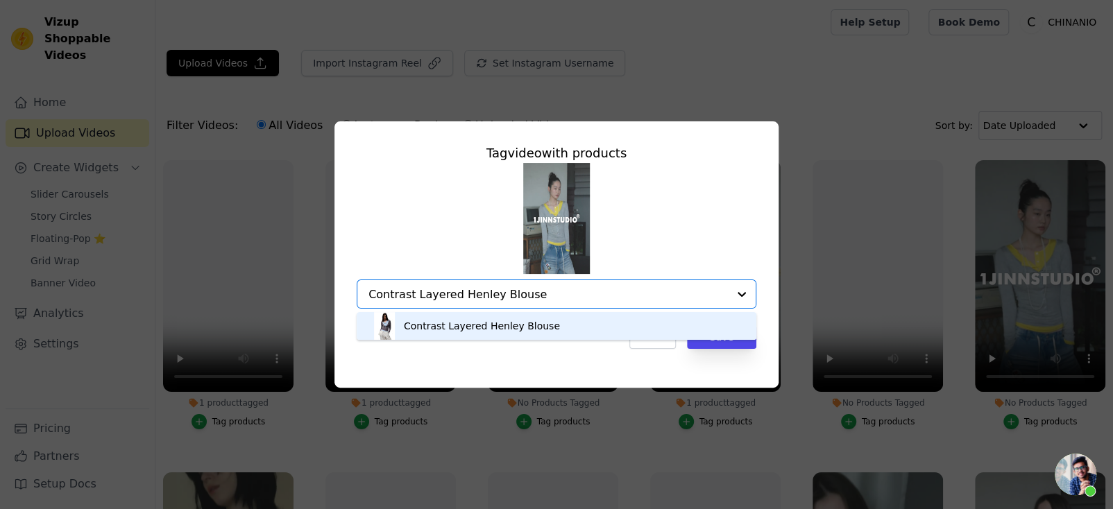
click at [589, 330] on div "Contrast Layered Henley Blouse" at bounding box center [557, 326] width 372 height 28
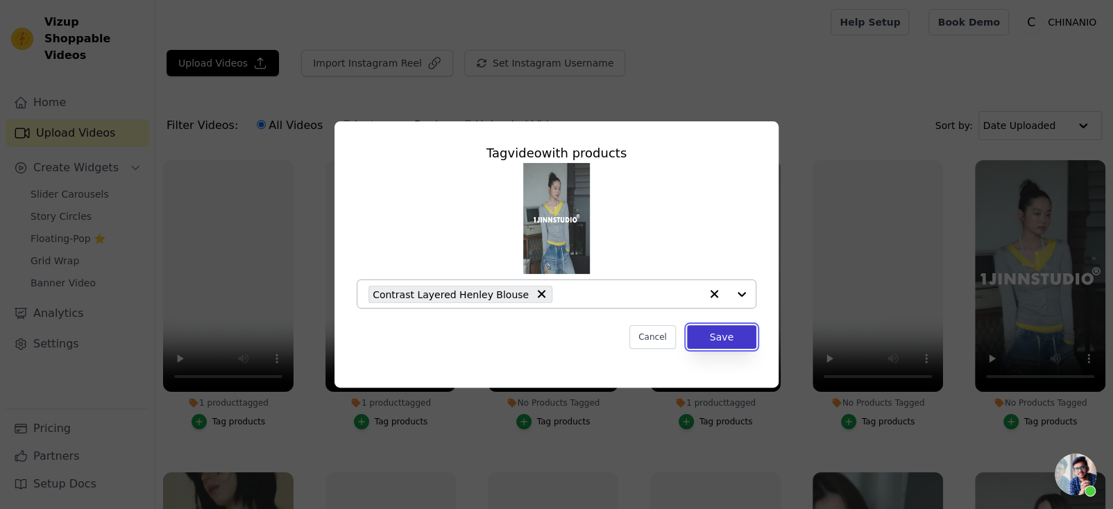
click at [714, 342] on button "Save" at bounding box center [721, 338] width 69 height 24
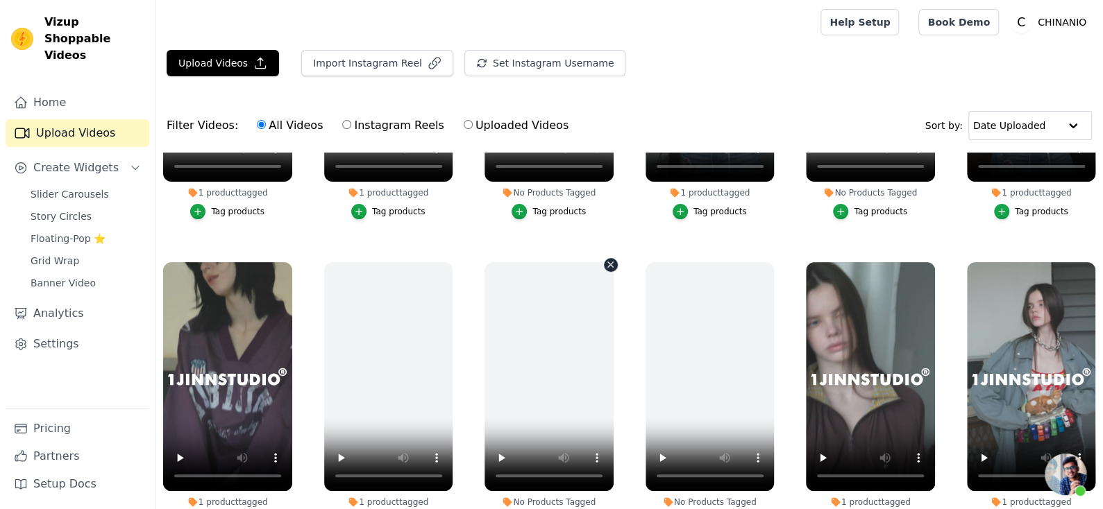
scroll to position [277, 0]
